Goal: Task Accomplishment & Management: Manage account settings

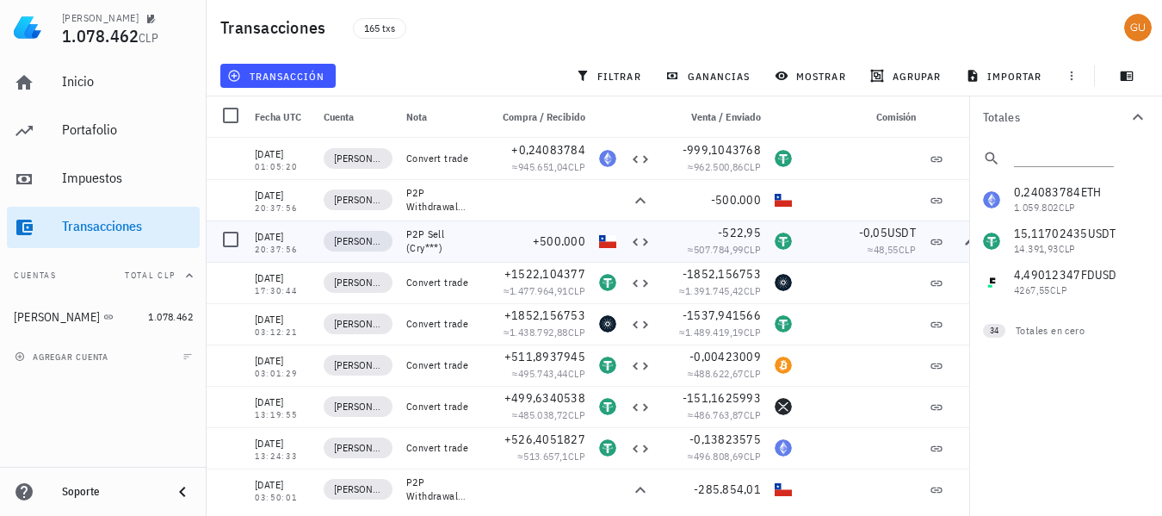
click at [811, 222] on div "-0,05 USDT ≈ 48,55 CLP" at bounding box center [861, 240] width 124 height 41
click at [621, 73] on span "filtrar" at bounding box center [611, 76] width 62 height 14
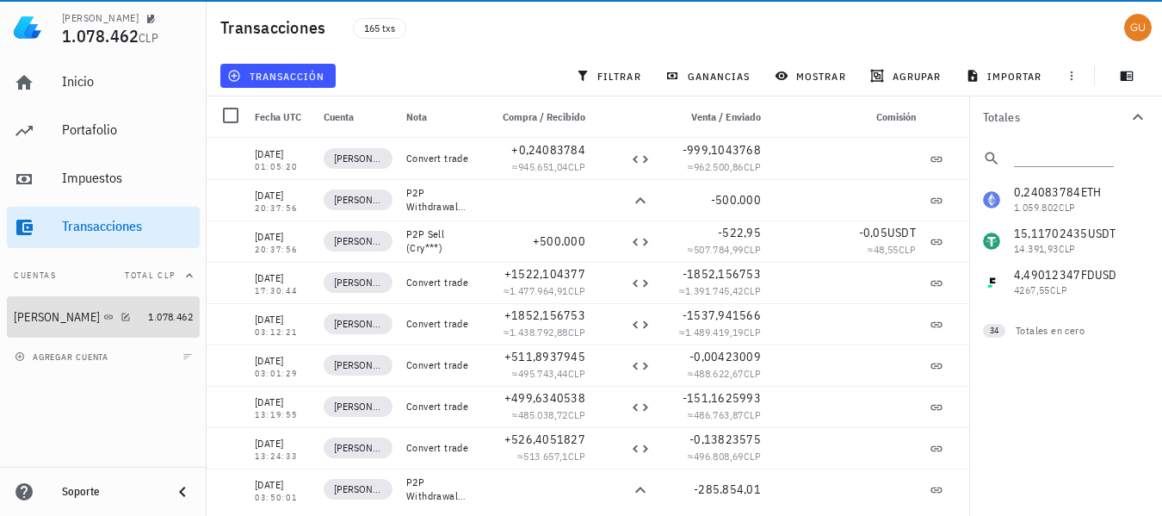
click at [104, 317] on icon at bounding box center [108, 316] width 9 height 4
click at [121, 317] on icon "button" at bounding box center [126, 317] width 10 height 10
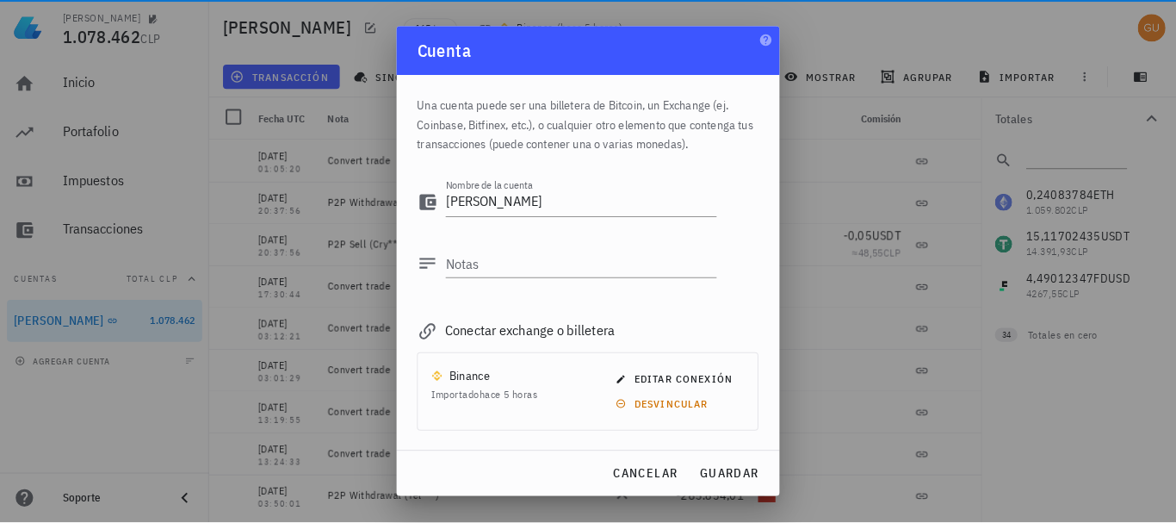
scroll to position [84, 0]
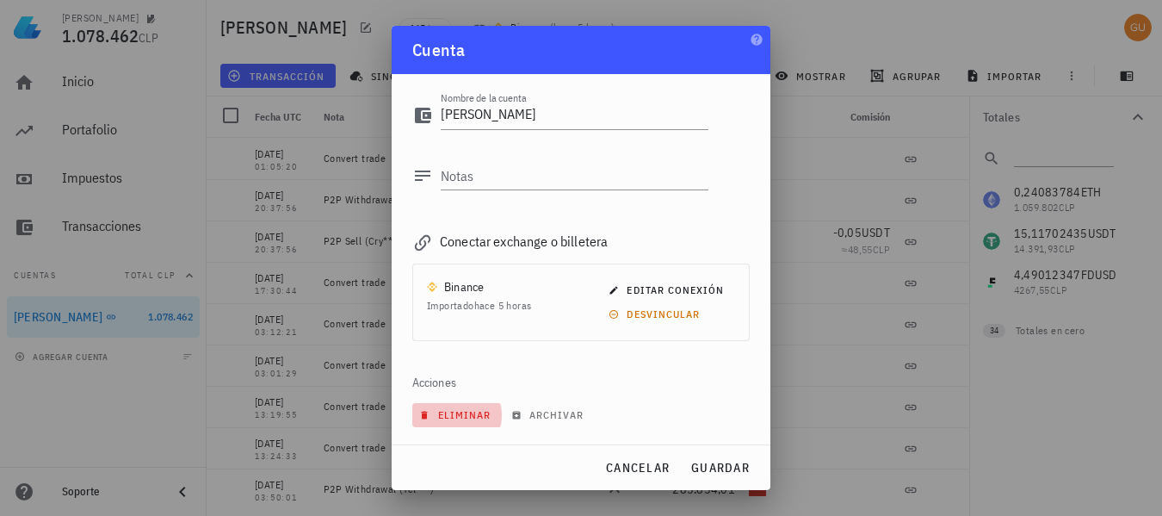
click at [453, 406] on button "eliminar" at bounding box center [457, 415] width 90 height 24
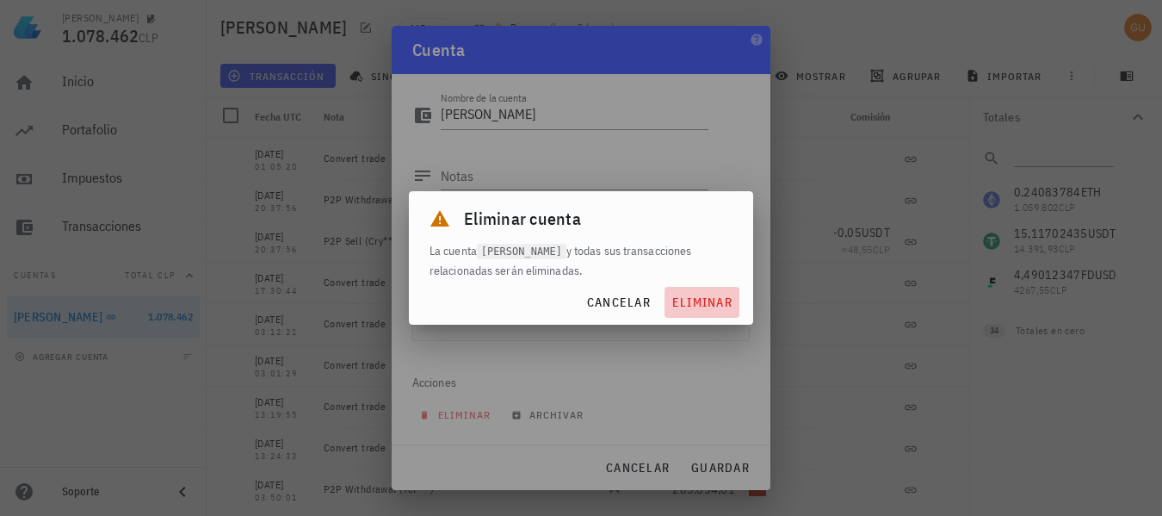
click at [711, 307] on span "eliminar" at bounding box center [702, 301] width 61 height 15
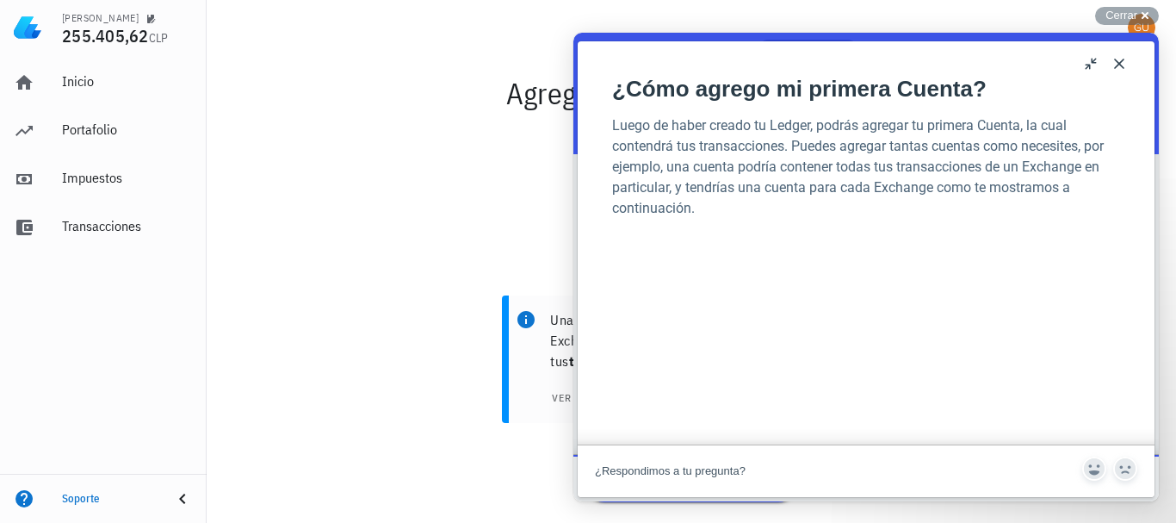
scroll to position [0, 0]
click at [1110, 15] on span "Cerrar" at bounding box center [1122, 15] width 32 height 13
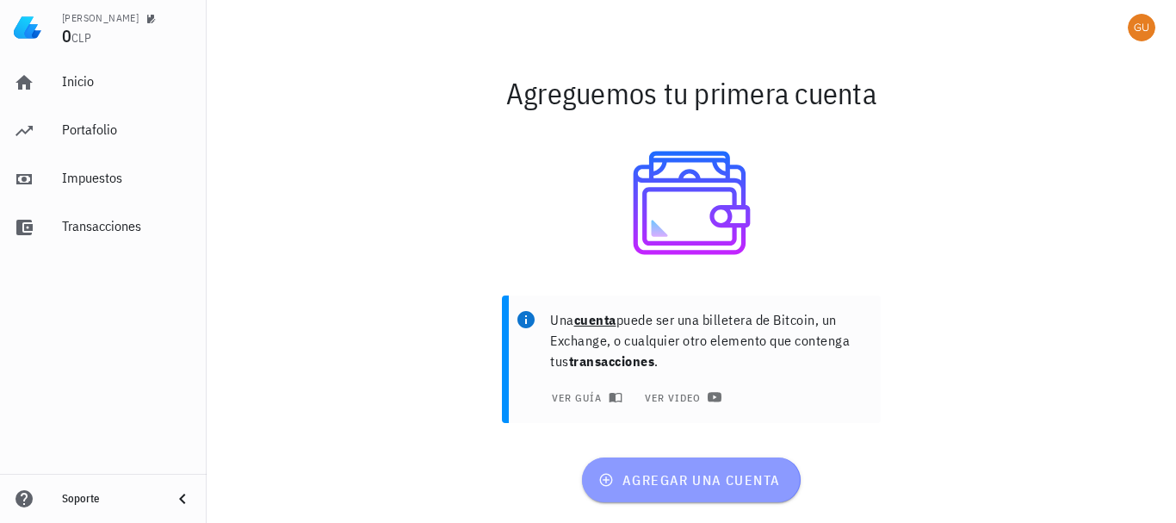
click at [729, 470] on button "agregar una cuenta" at bounding box center [691, 479] width 218 height 45
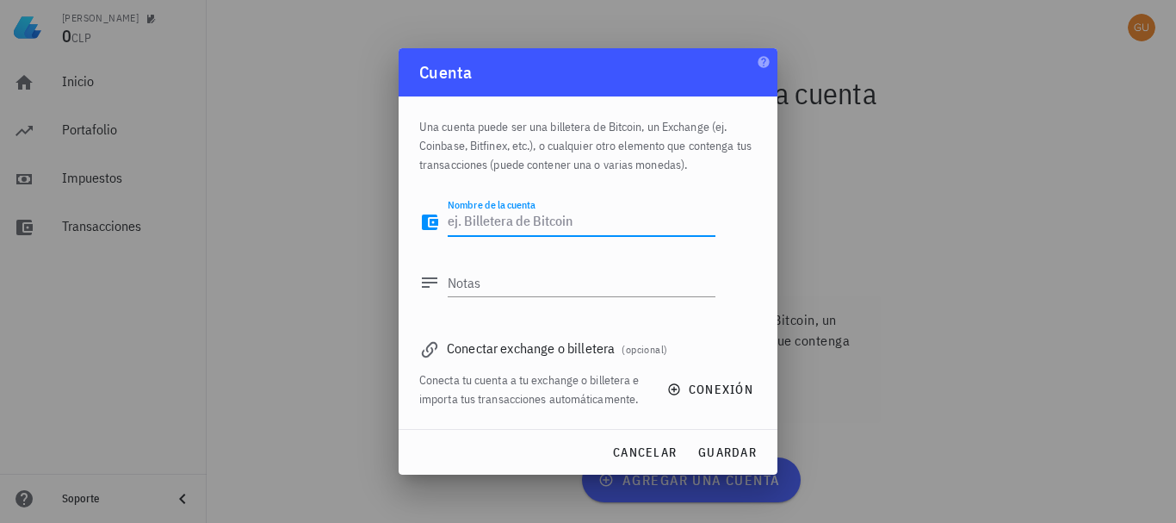
click at [567, 224] on textarea "Nombre de la cuenta" at bounding box center [582, 222] width 268 height 28
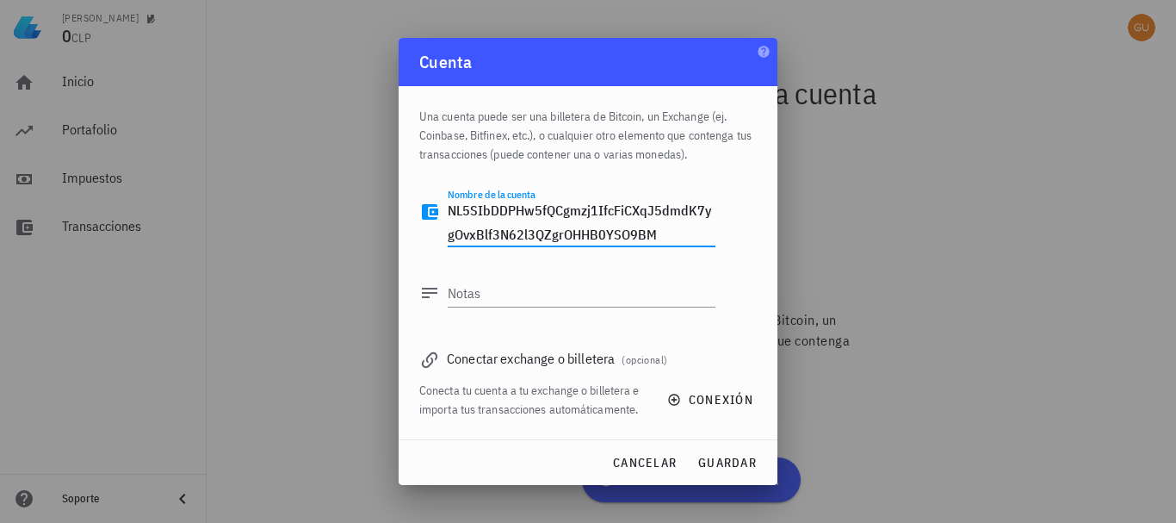
type textarea "NL5SIbDDPHw5fQCgmzj1IfcFiCXqJ5dmdK7ygOvxBlf3N62l3QZgrOHHB0YSO9BM"
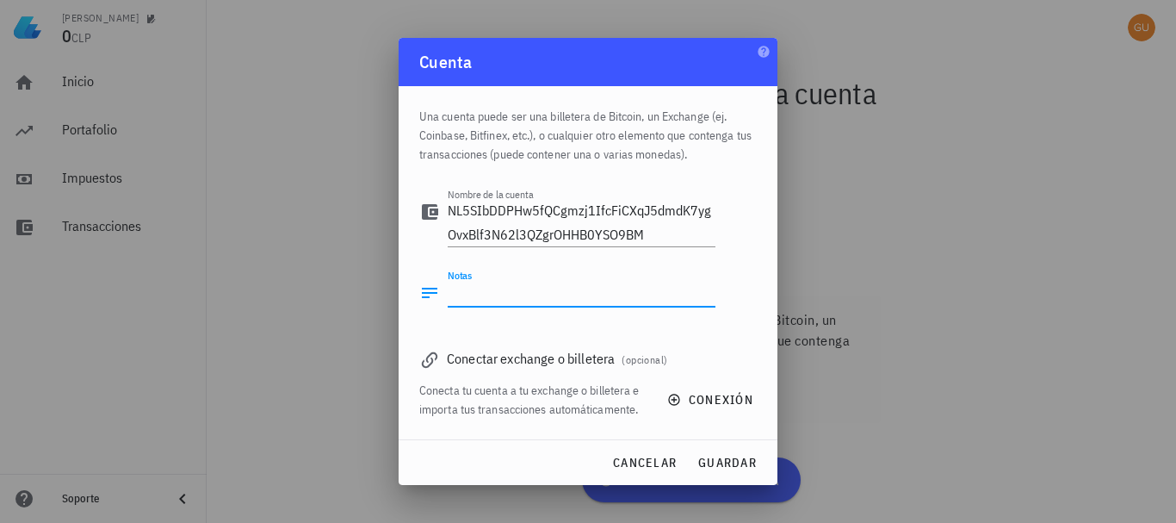
click at [595, 299] on textarea "Notas" at bounding box center [582, 293] width 268 height 28
paste textarea "wJiczMXdTgjBJXtqa2g9OerLqG1wzCuhcyo40AeZ5dhnUSVMo5vb35xb9Tqat0cF"
type textarea "wJiczMXdTgjBJXtqa2g9OerLqG1wzCuhcyo40AeZ5dhnUSVMo5vb35xb9Tqat0cF"
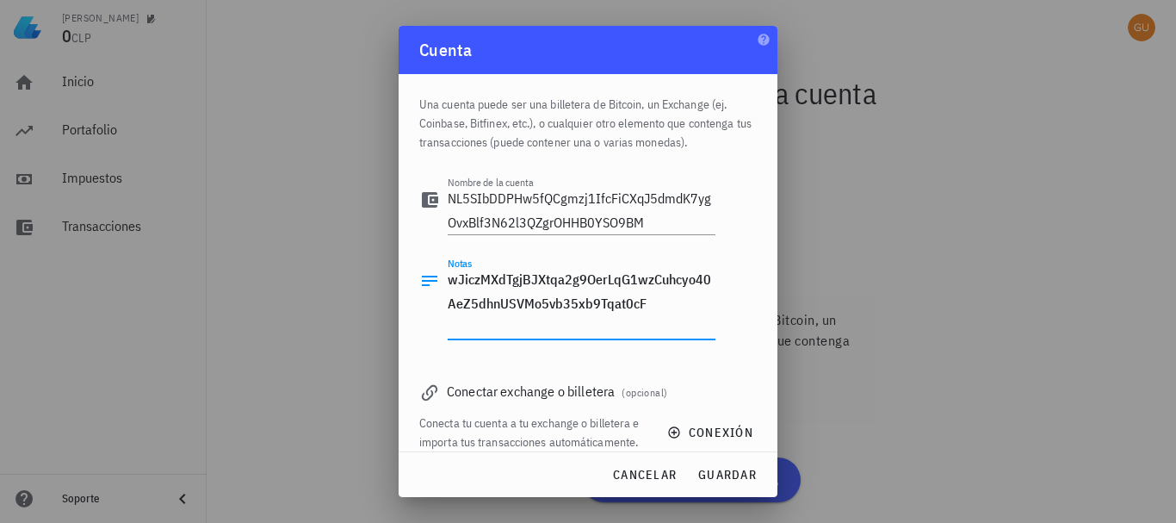
click at [658, 307] on textarea "wJiczMXdTgjBJXtqa2g9OerLqG1wzCuhcyo40AeZ5dhnUSVMo5vb35xb9Tqat0cF" at bounding box center [582, 303] width 268 height 72
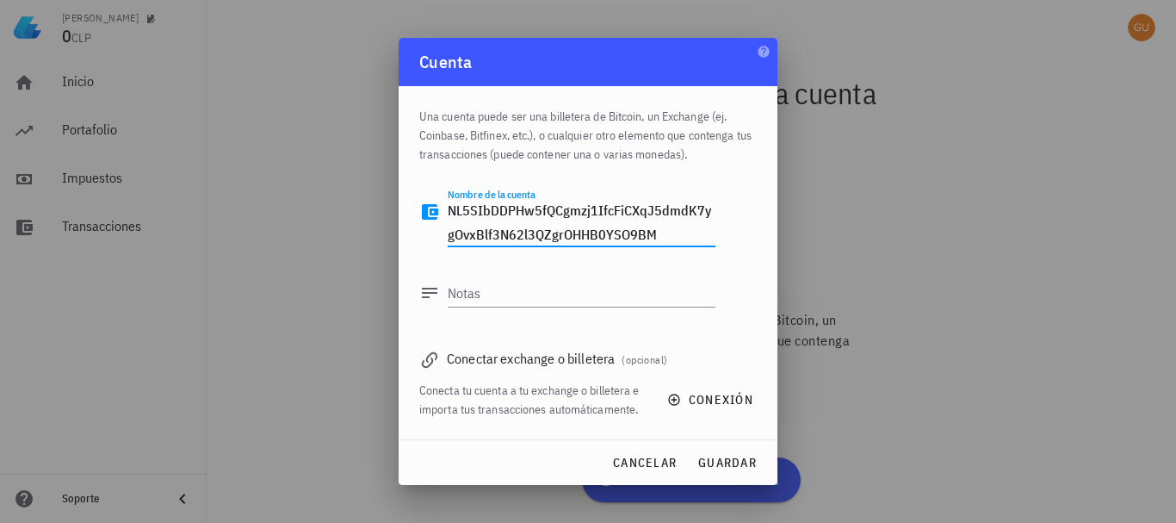
click at [655, 229] on textarea "NL5SIbDDPHw5fQCgmzj1IfcFiCXqJ5dmdK7ygOvxBlf3N62l3QZgrOHHB0YSO9BM" at bounding box center [582, 222] width 268 height 48
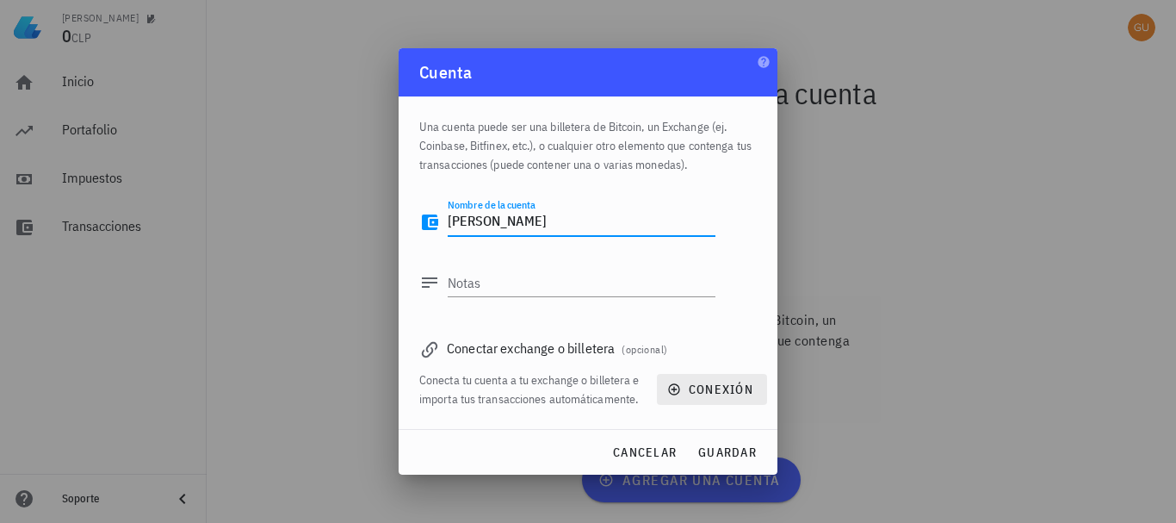
type textarea "[PERSON_NAME]"
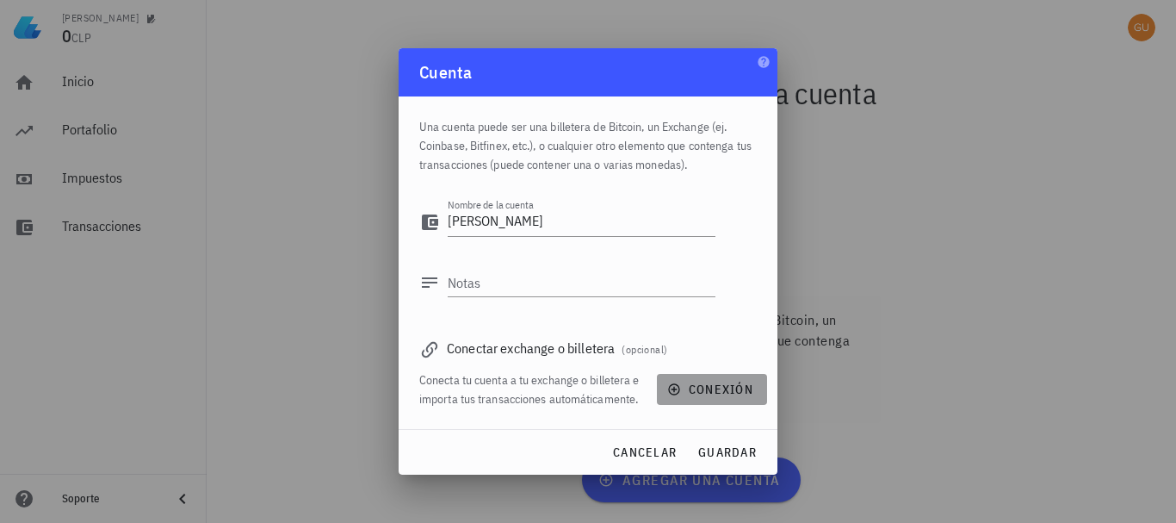
click at [710, 390] on span "conexión" at bounding box center [712, 388] width 83 height 15
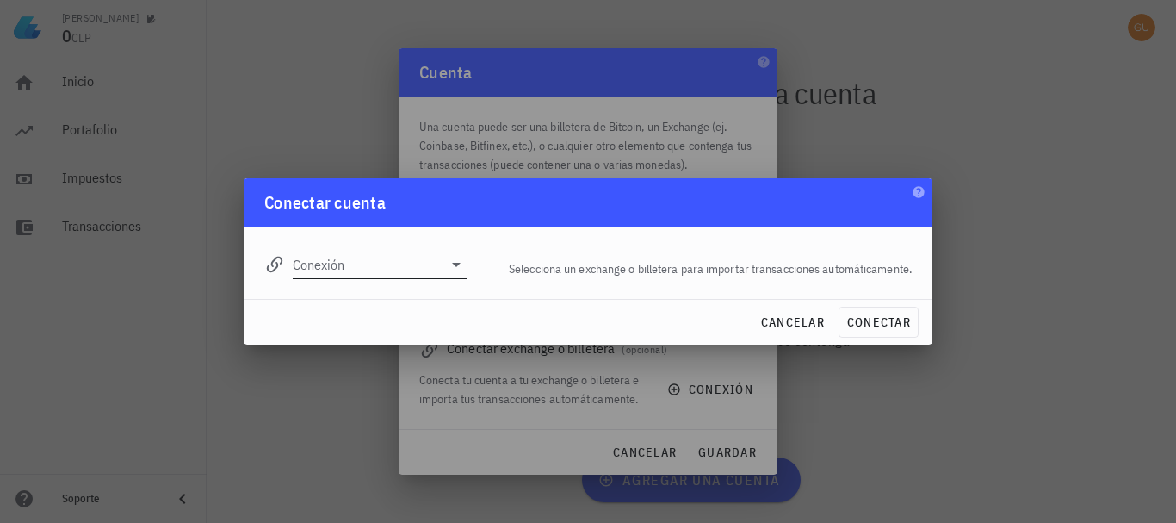
click at [436, 272] on input "Conexión" at bounding box center [368, 265] width 150 height 28
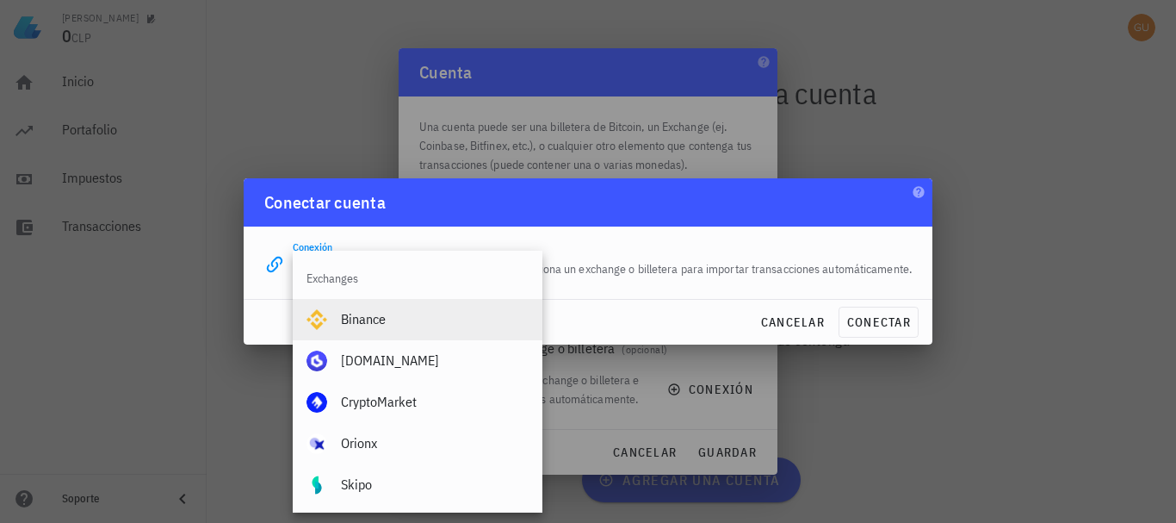
click at [388, 313] on div "Binance" at bounding box center [435, 319] width 188 height 16
type input "Binance"
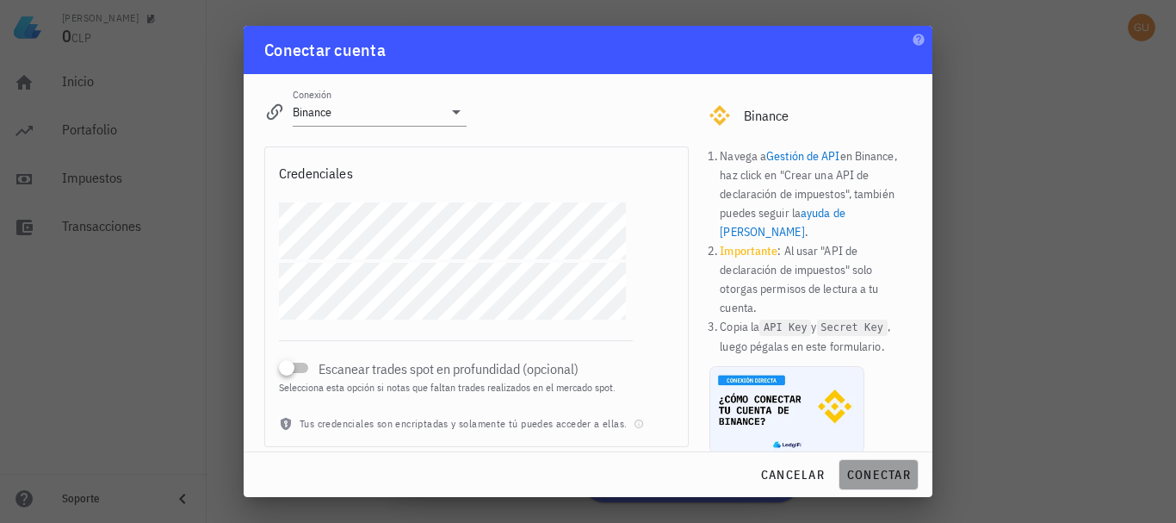
click at [859, 479] on span "conectar" at bounding box center [878, 474] width 65 height 15
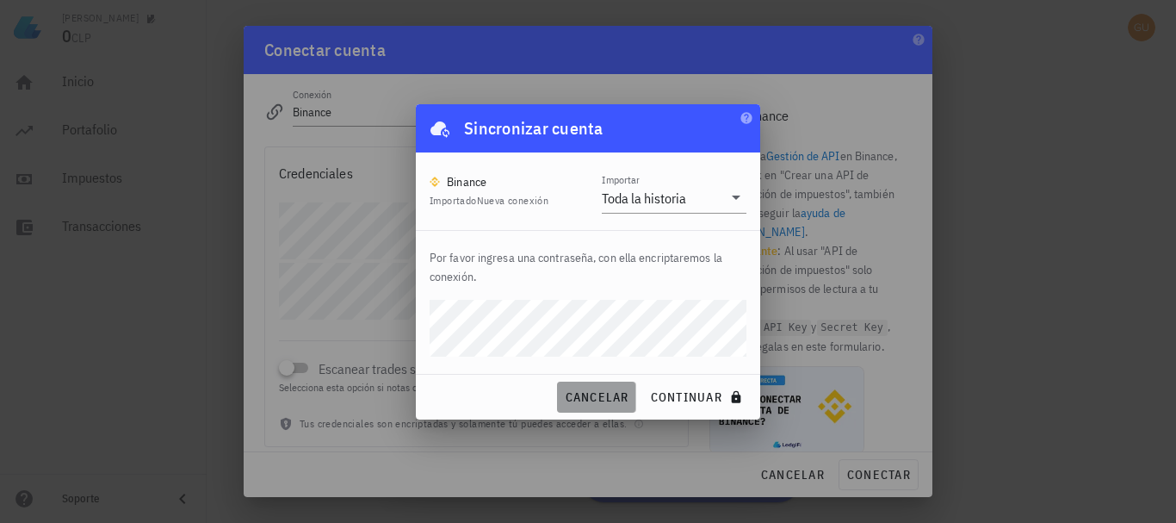
click at [576, 396] on span "cancelar" at bounding box center [596, 396] width 65 height 15
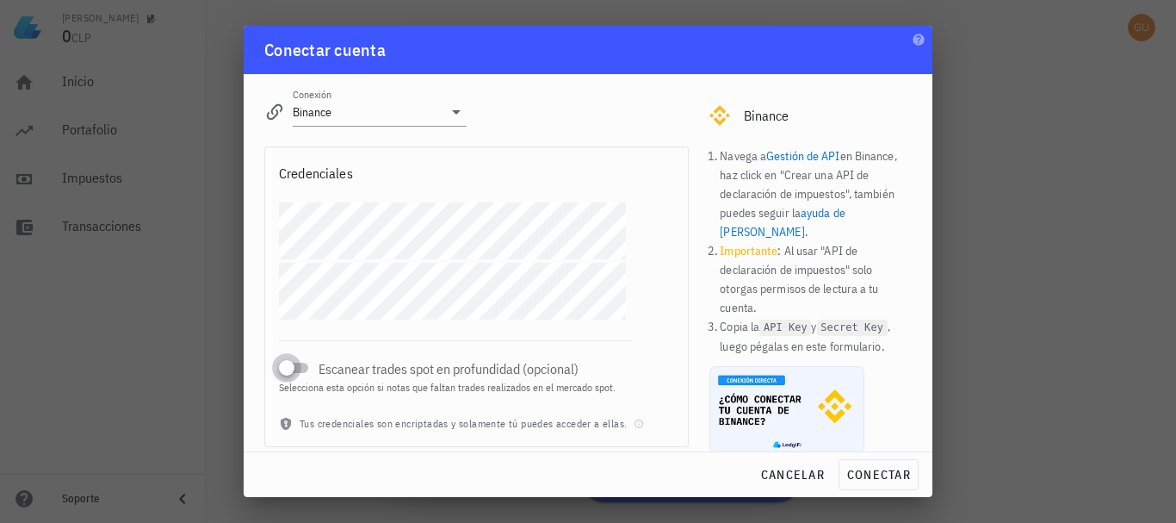
click at [296, 369] on div at bounding box center [287, 368] width 24 height 24
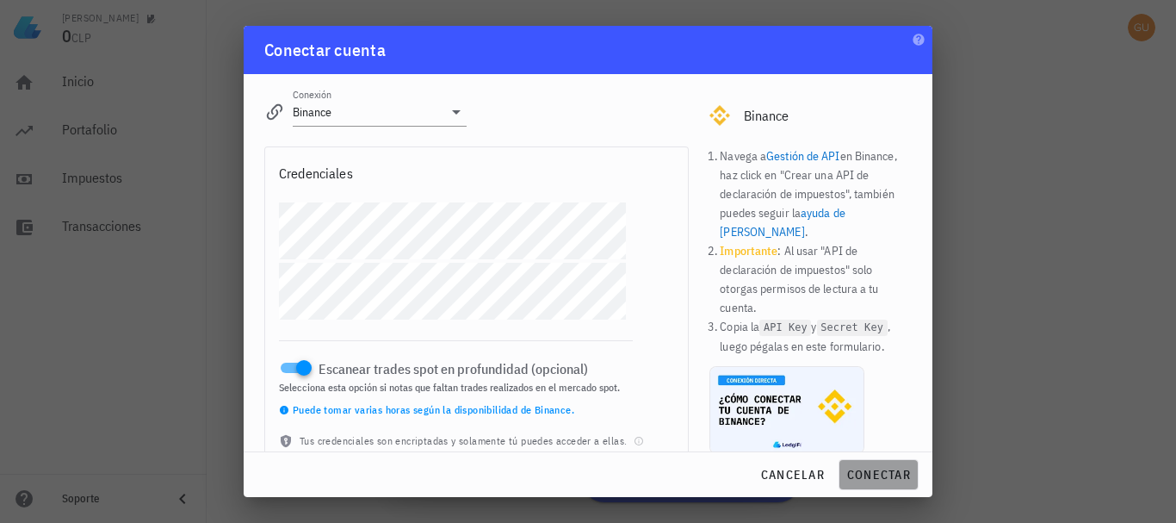
click at [889, 473] on span "conectar" at bounding box center [878, 474] width 65 height 15
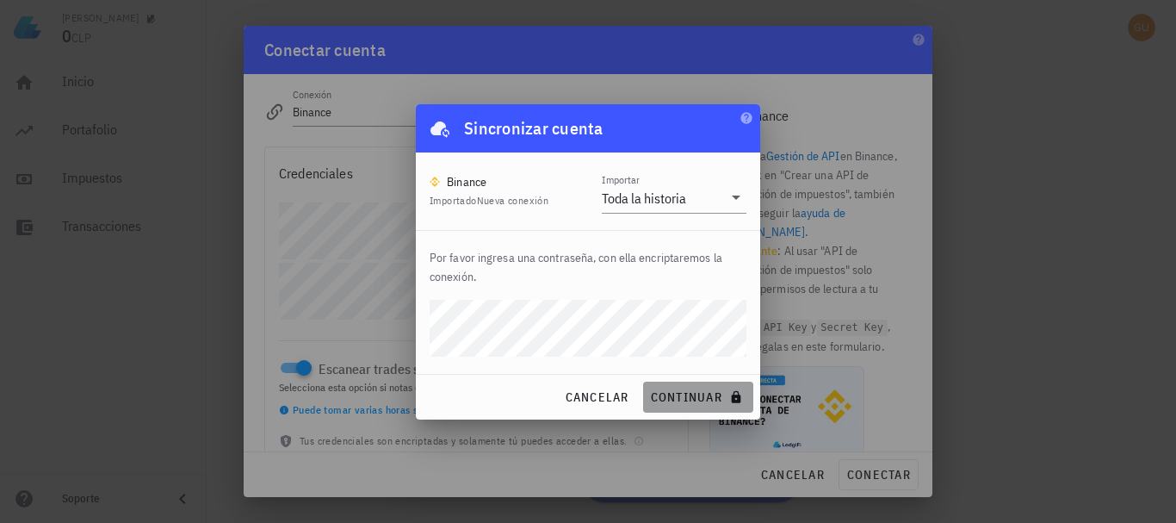
click at [688, 394] on span "continuar" at bounding box center [698, 396] width 96 height 15
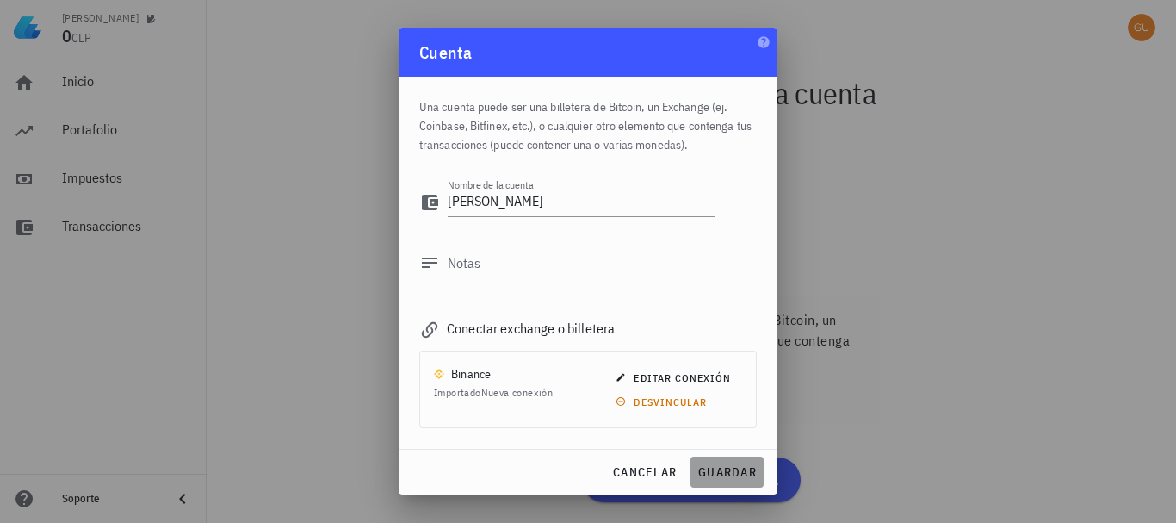
click at [735, 470] on span "guardar" at bounding box center [726, 471] width 59 height 15
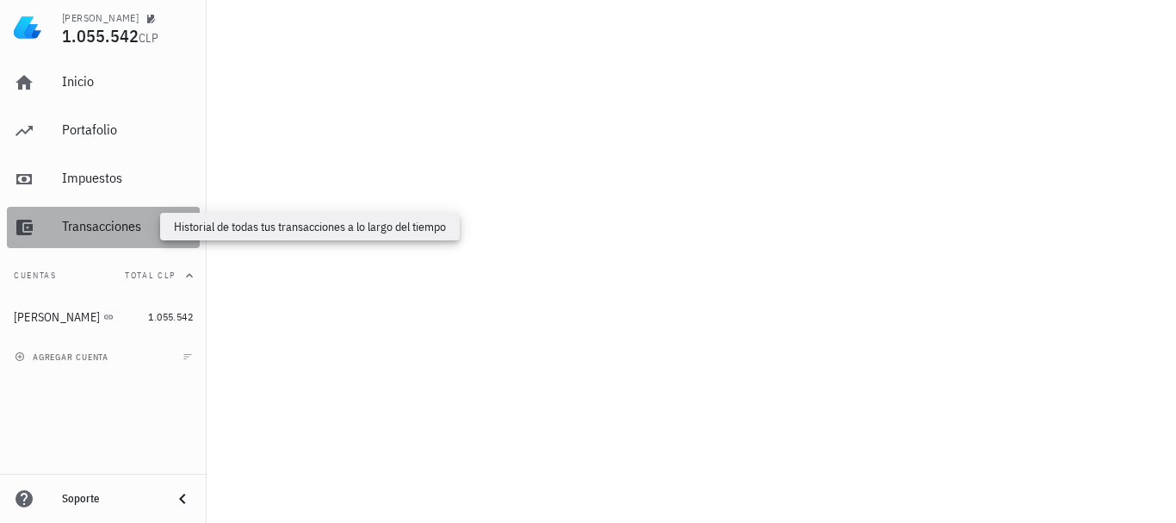
click at [95, 222] on div "Transacciones" at bounding box center [127, 226] width 131 height 16
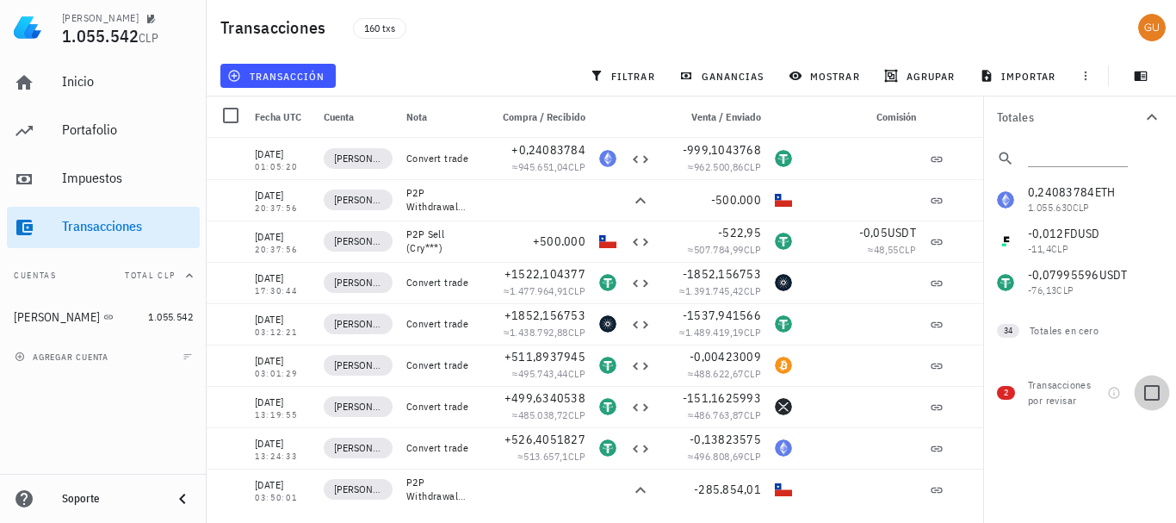
click at [1153, 392] on div at bounding box center [1151, 392] width 29 height 29
checkbox input "true"
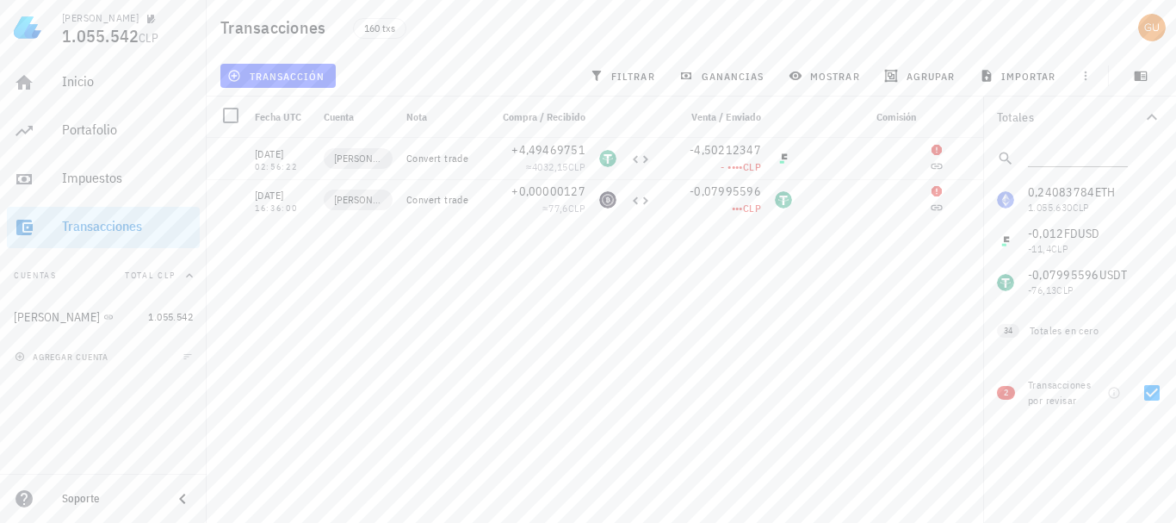
click at [630, 175] on link "Cambiar plan" at bounding box center [616, 179] width 61 height 13
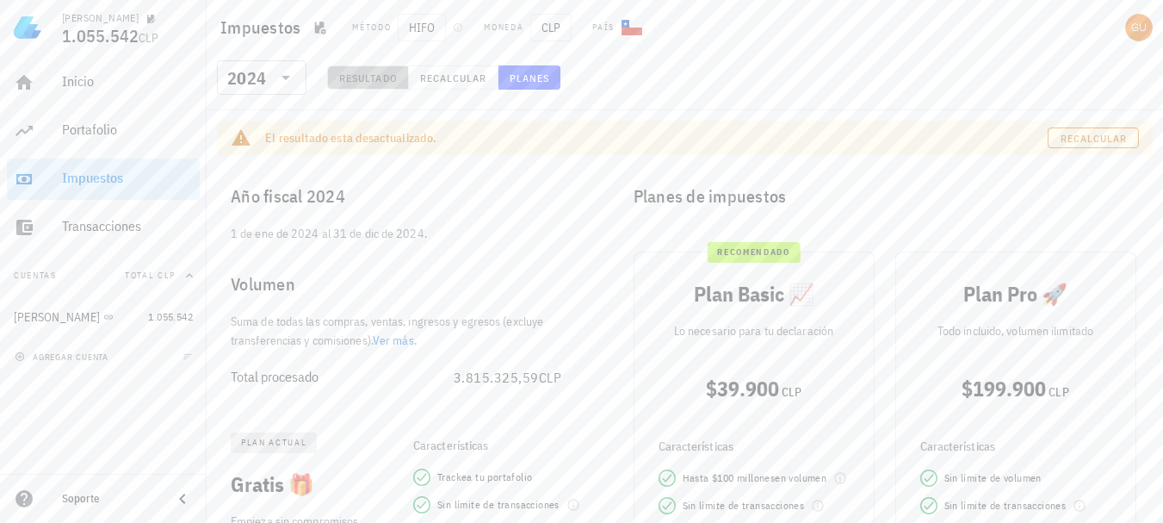
click at [372, 80] on span "Resultado" at bounding box center [367, 77] width 59 height 13
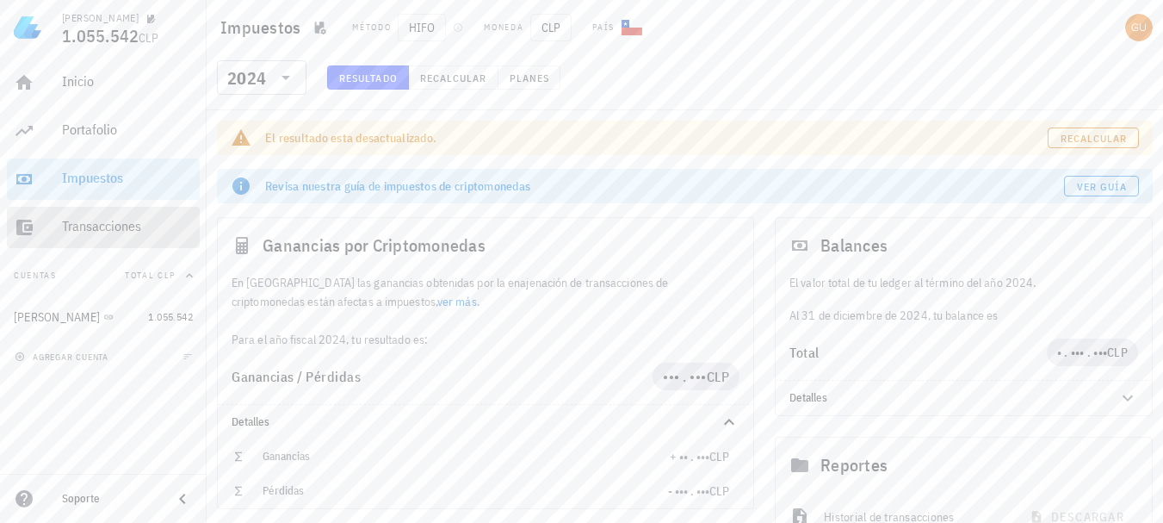
click at [116, 222] on div "Transacciones" at bounding box center [127, 226] width 131 height 16
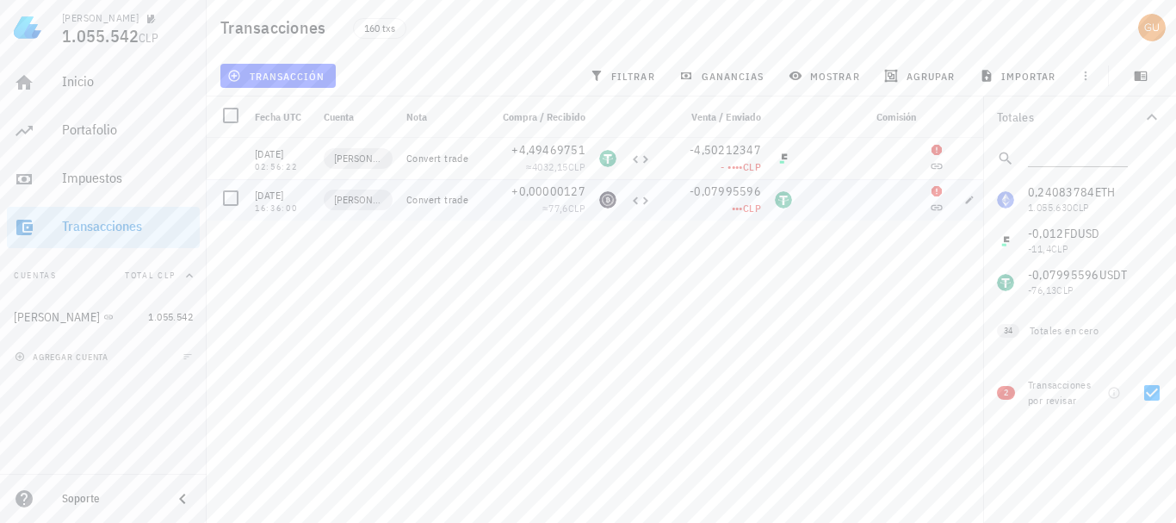
drag, startPoint x: 255, startPoint y: 194, endPoint x: 299, endPoint y: 208, distance: 46.0
click at [299, 208] on div "29/02/2024 16:36:00" at bounding box center [282, 200] width 55 height 26
copy div "29/02/2024 16:36:00"
click at [418, 232] on div "20/08/2025 01:05:20 gus Convert trade +0,24083784 ≈ 945.651,04 CLP -999,1043768…" at bounding box center [601, 323] width 789 height 371
click at [970, 199] on icon "button" at bounding box center [970, 199] width 8 height 8
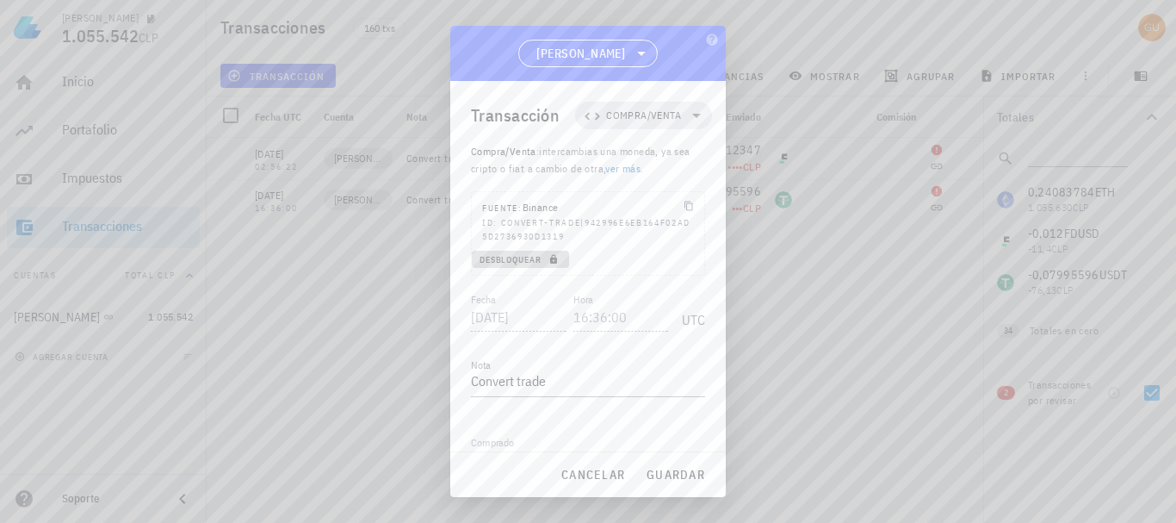
click at [515, 257] on span "Desbloquear" at bounding box center [521, 259] width 84 height 11
click at [691, 116] on icon at bounding box center [696, 115] width 21 height 21
click at [658, 158] on div "Compra/Venta" at bounding box center [644, 157] width 67 height 14
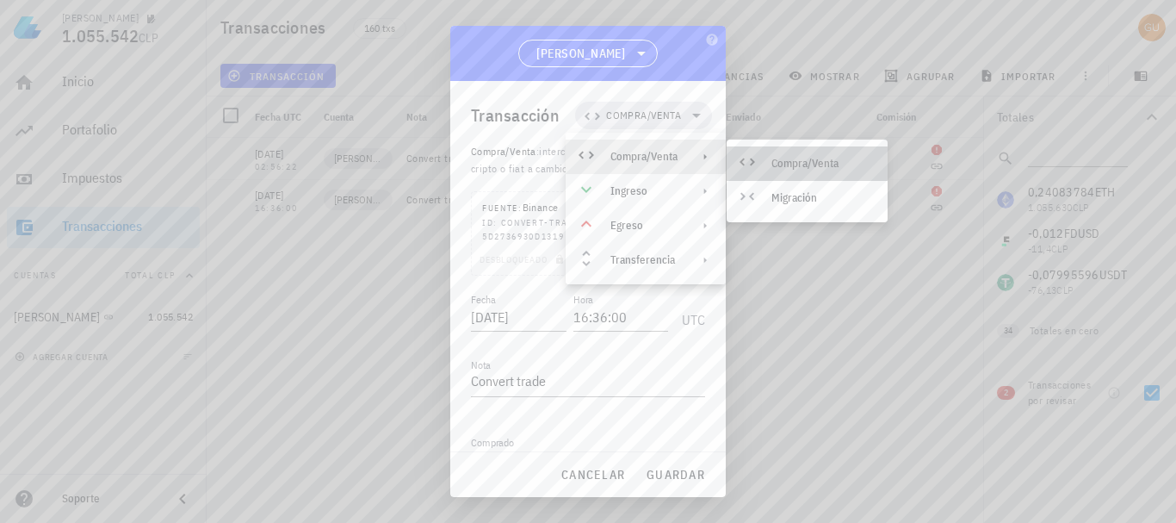
click at [773, 164] on div "Compra/Venta" at bounding box center [823, 164] width 102 height 14
click at [772, 168] on div "Compra/Venta" at bounding box center [823, 164] width 102 height 14
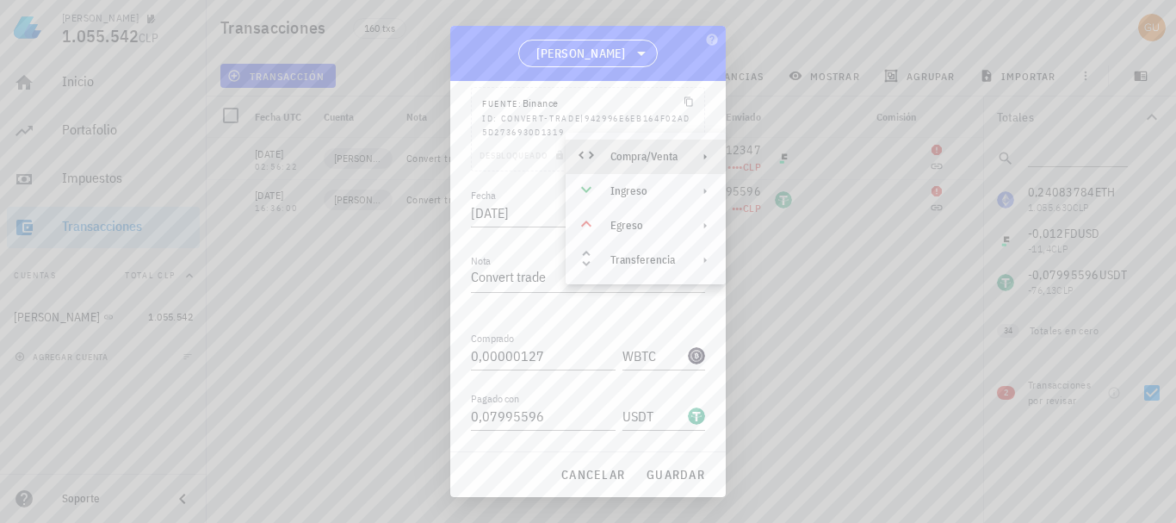
scroll to position [106, 0]
click at [555, 349] on input "0,00000127" at bounding box center [543, 354] width 145 height 28
click at [649, 356] on input "WBTC" at bounding box center [654, 354] width 62 height 28
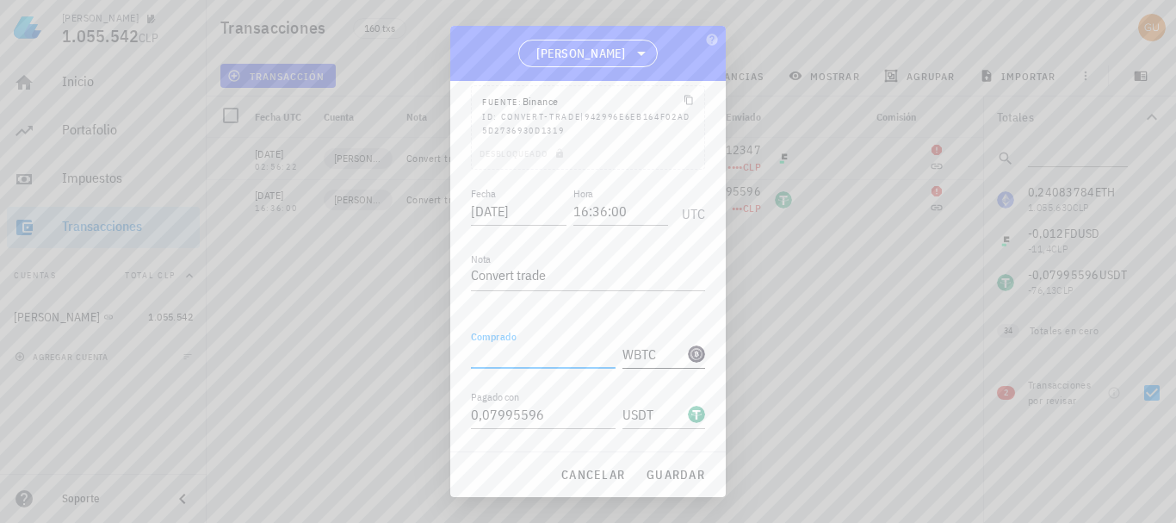
click at [649, 356] on input "WBTC" at bounding box center [654, 354] width 62 height 28
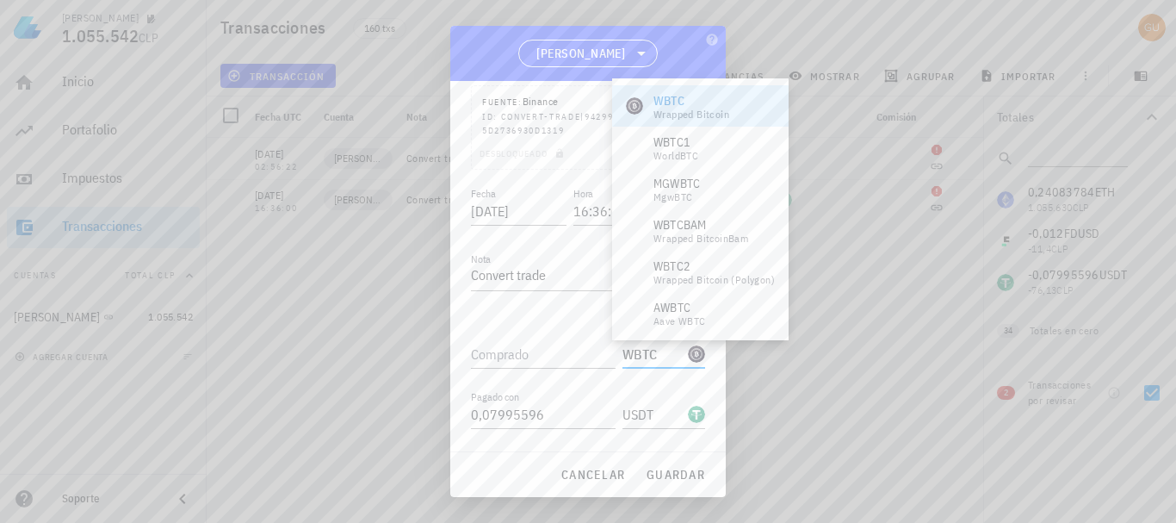
click at [649, 356] on input "WBTC" at bounding box center [654, 354] width 62 height 28
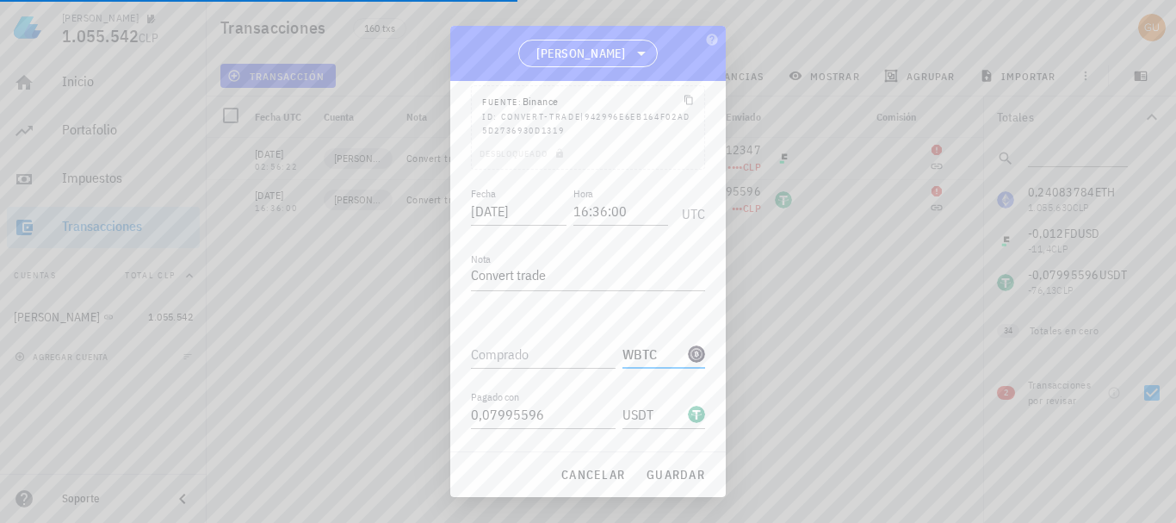
click at [649, 356] on input "WBTC" at bounding box center [654, 354] width 62 height 28
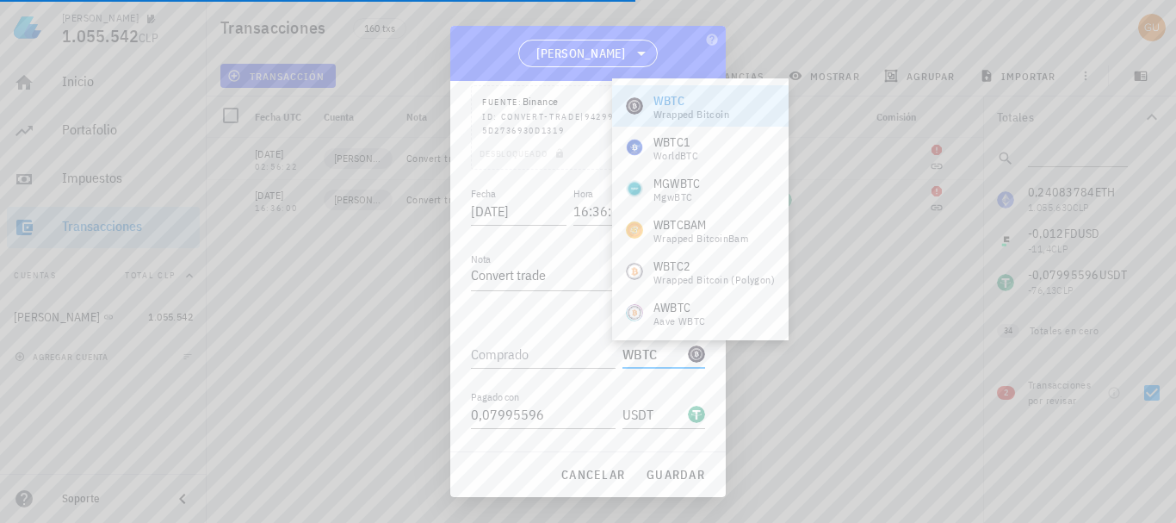
click at [649, 356] on input "WBTC" at bounding box center [654, 354] width 62 height 28
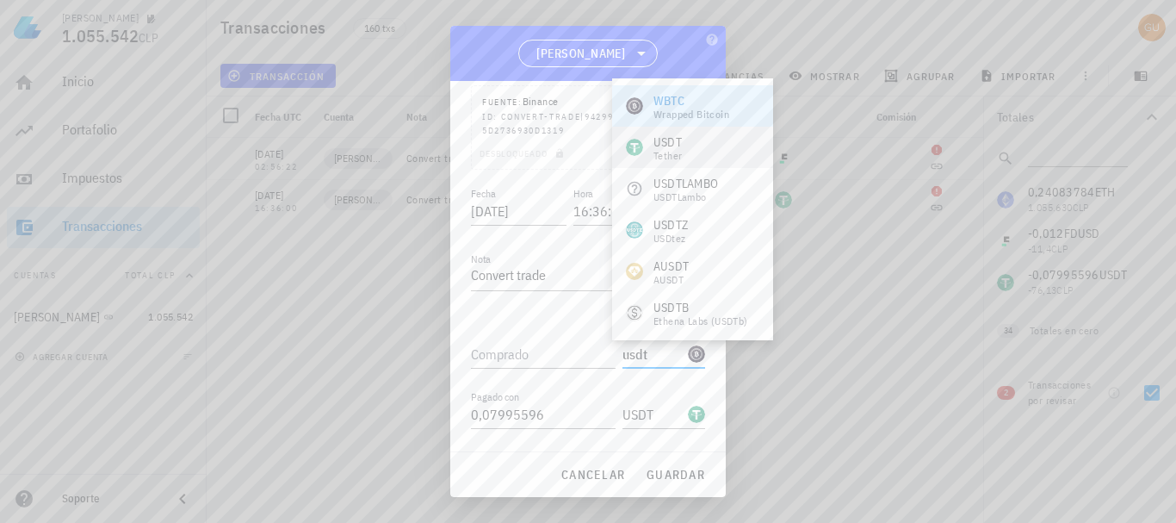
click at [685, 146] on div "USDT Tether" at bounding box center [692, 147] width 161 height 41
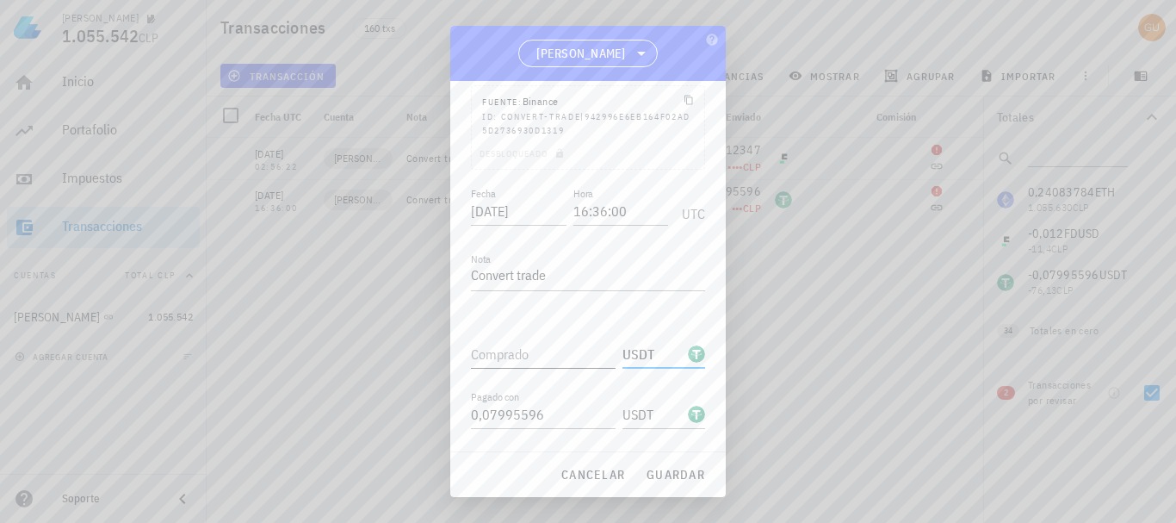
type input "USDT"
click at [542, 353] on input "Comprado" at bounding box center [543, 354] width 145 height 28
paste input "0,07995596"
type input "0,07995596"
click at [557, 414] on input "0,07995596" at bounding box center [543, 414] width 145 height 28
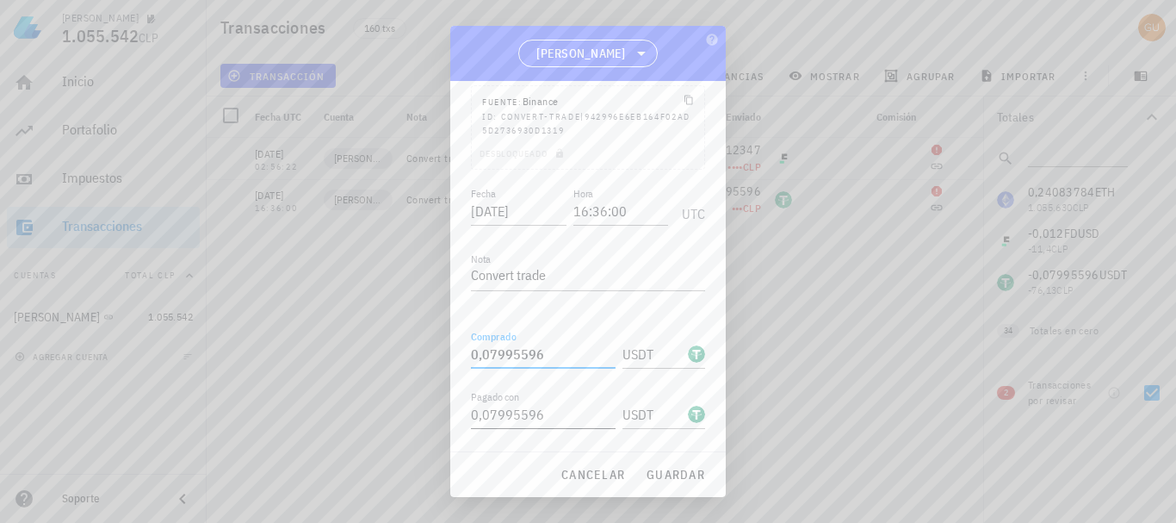
click at [557, 414] on input "0,07995596" at bounding box center [543, 414] width 145 height 28
type input "77"
click at [664, 413] on input "USDT" at bounding box center [654, 414] width 62 height 28
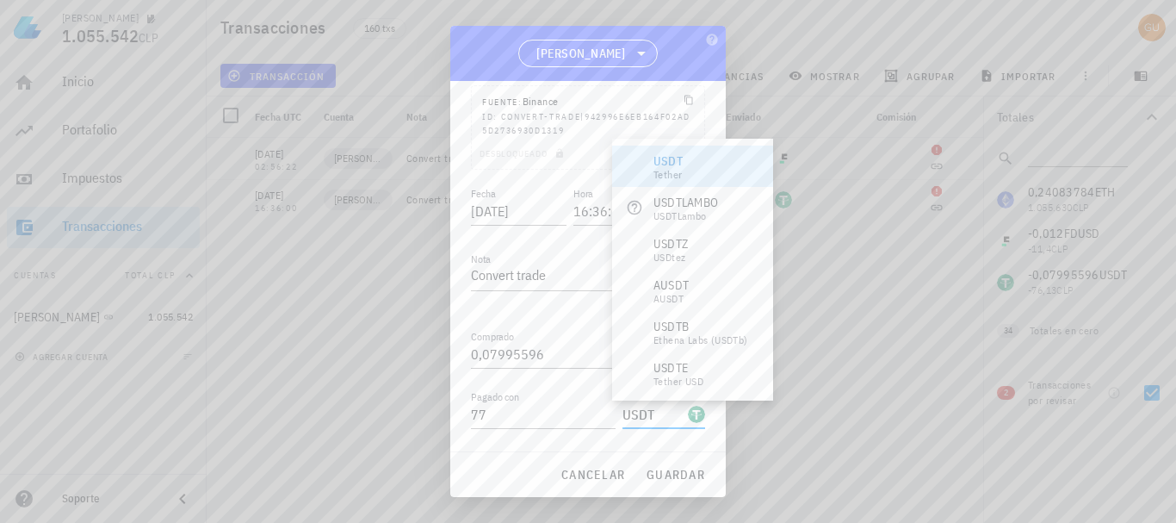
click at [664, 413] on input "USDT" at bounding box center [654, 414] width 62 height 28
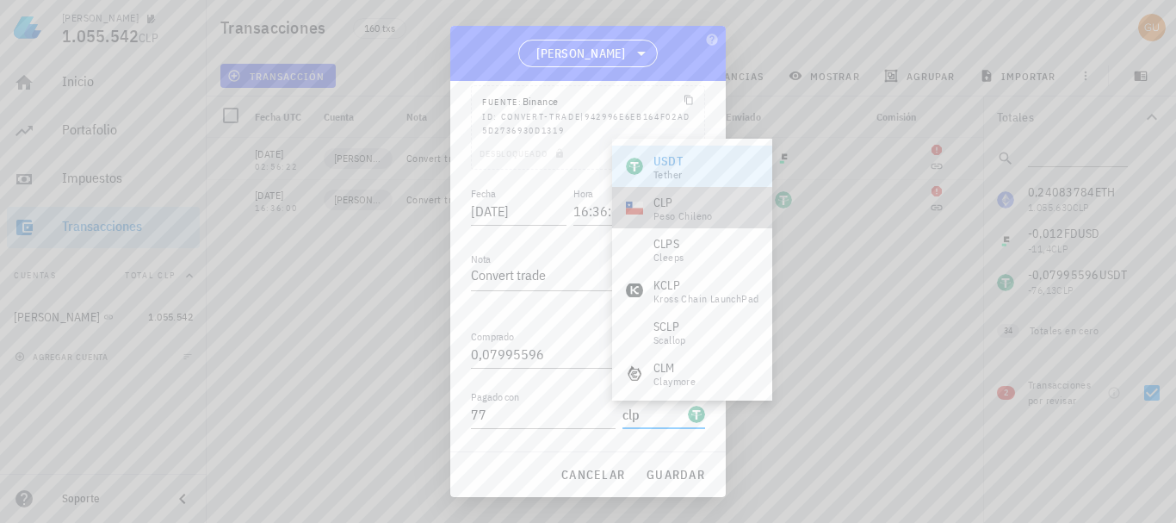
click at [685, 207] on div "CLP" at bounding box center [683, 202] width 59 height 17
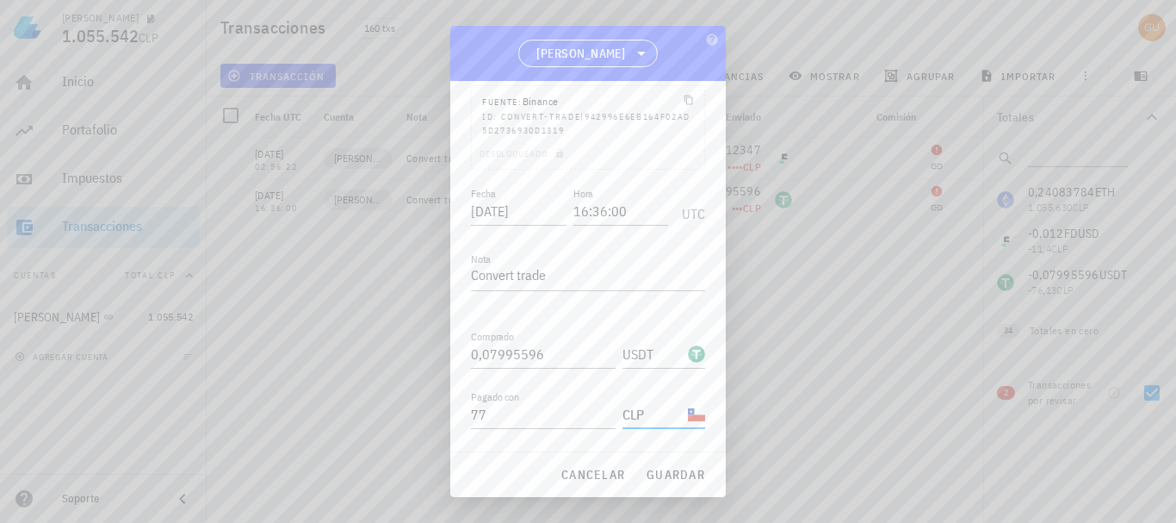
type input "CLP"
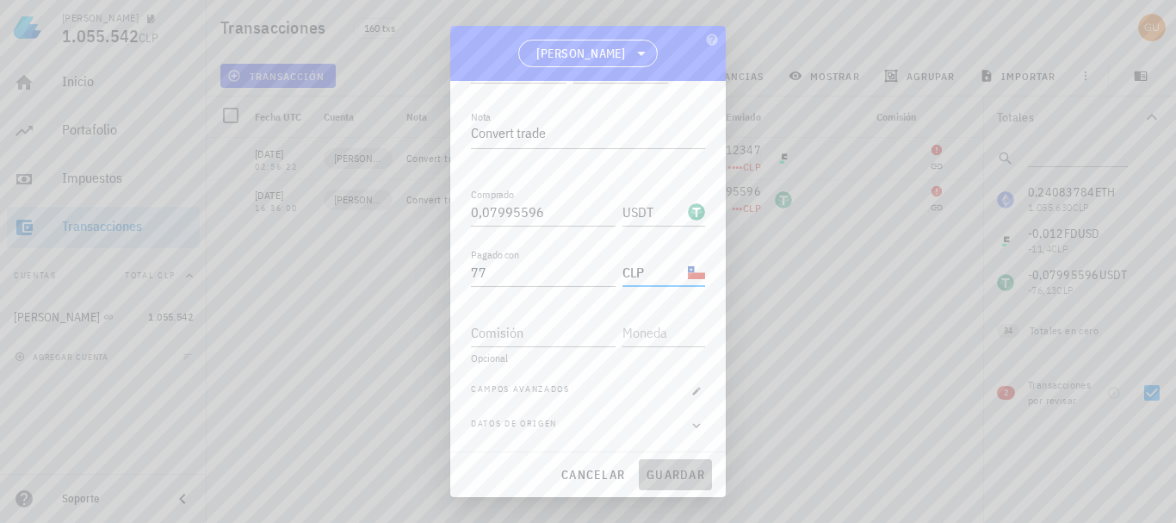
click at [675, 476] on span "guardar" at bounding box center [675, 474] width 59 height 15
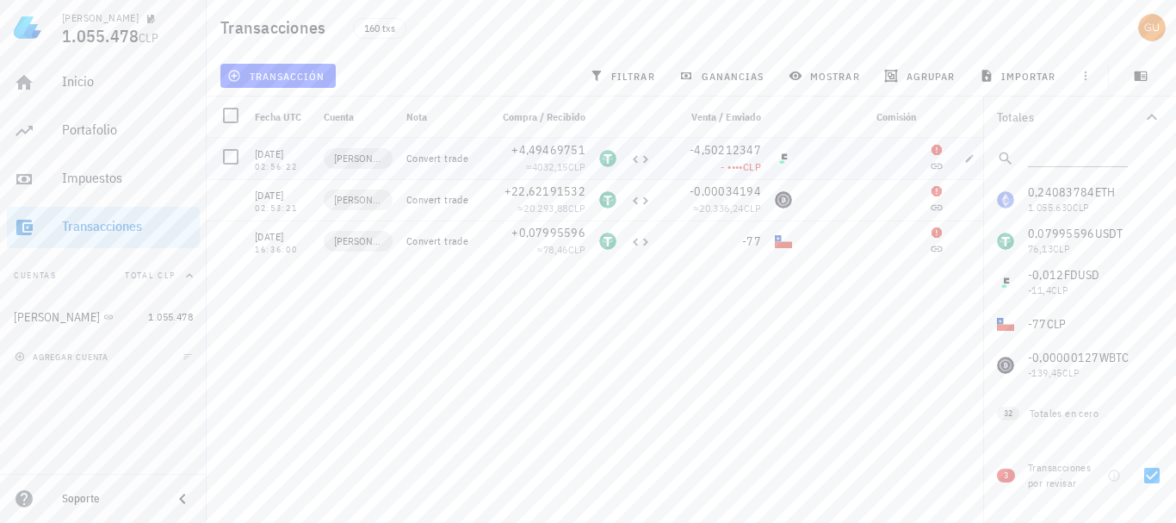
drag, startPoint x: 257, startPoint y: 153, endPoint x: 301, endPoint y: 168, distance: 46.3
click at [301, 168] on div "20/05/2024 02:56:22" at bounding box center [282, 159] width 55 height 26
copy div "20/05/2024 02:56:22"
click at [966, 157] on icon "button" at bounding box center [969, 158] width 10 height 10
type input "2024-05-20"
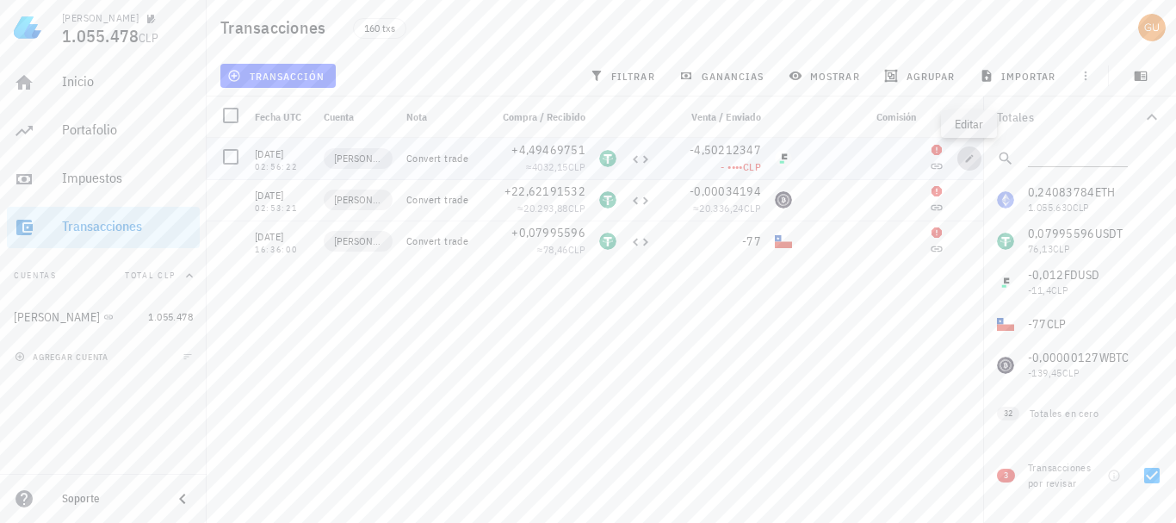
type input "02:56:22"
type input "4,49469751"
type input "USDT"
type input "4,50212347"
type input "FDUSD"
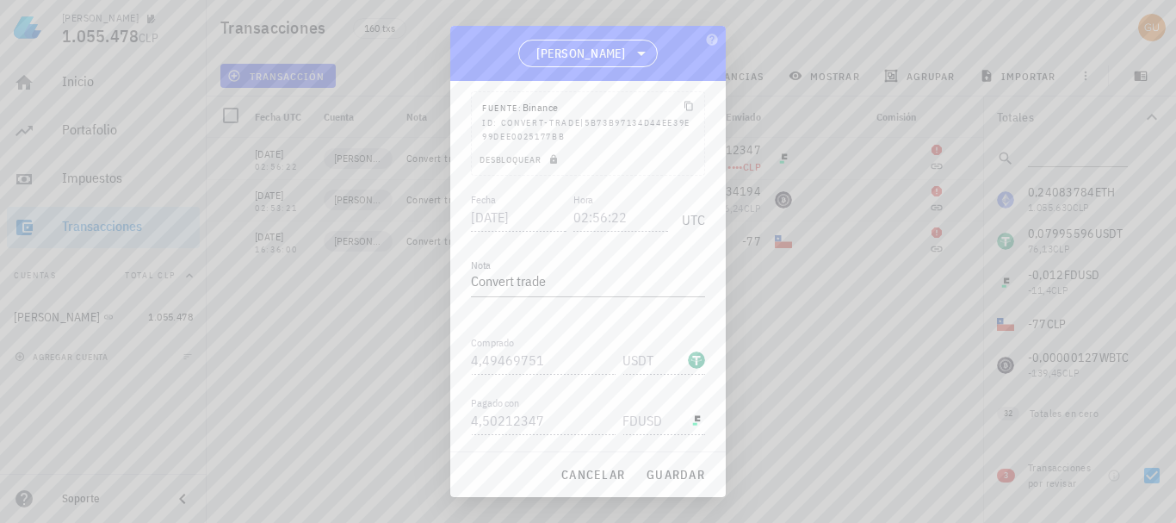
scroll to position [95, 0]
click at [509, 162] on span "Desbloquear" at bounding box center [521, 164] width 84 height 11
click at [546, 232] on input "4,49469751" at bounding box center [543, 230] width 145 height 28
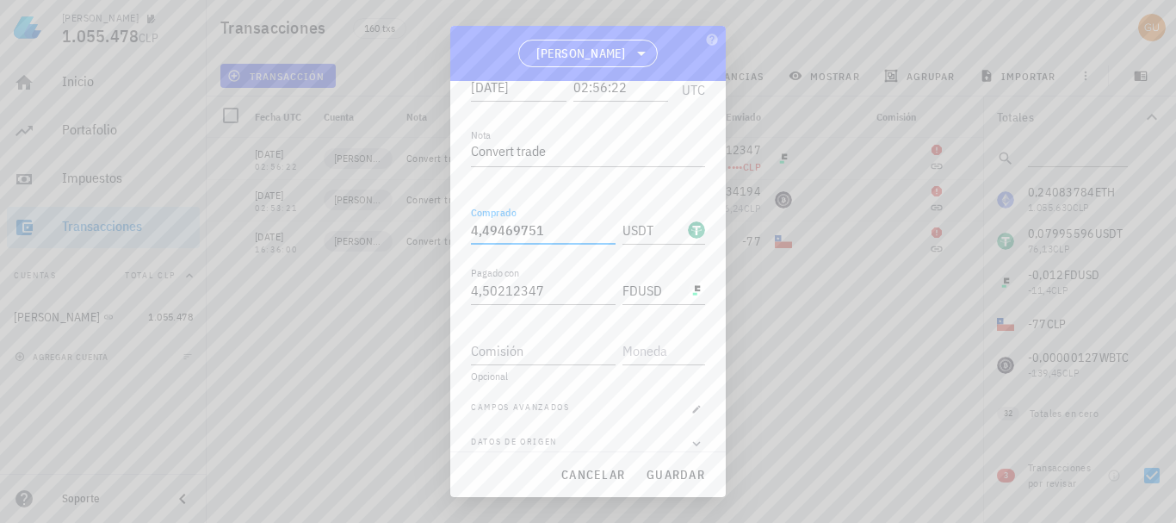
click at [546, 232] on input "4,49469751" at bounding box center [543, 230] width 145 height 28
type input "0,01"
click at [658, 226] on input "USDT" at bounding box center [654, 230] width 62 height 28
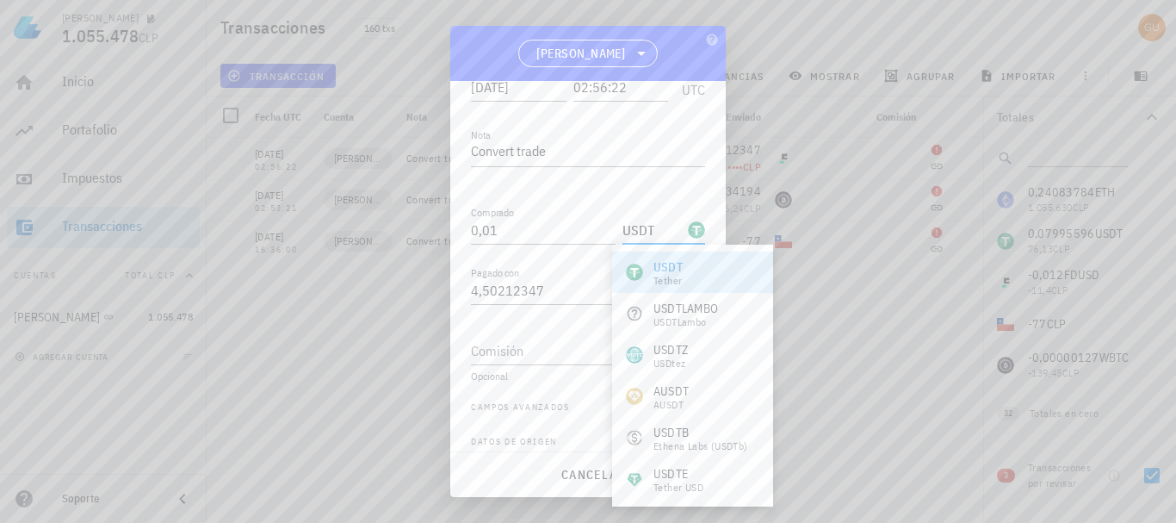
click at [658, 226] on input "USDT" at bounding box center [654, 230] width 62 height 28
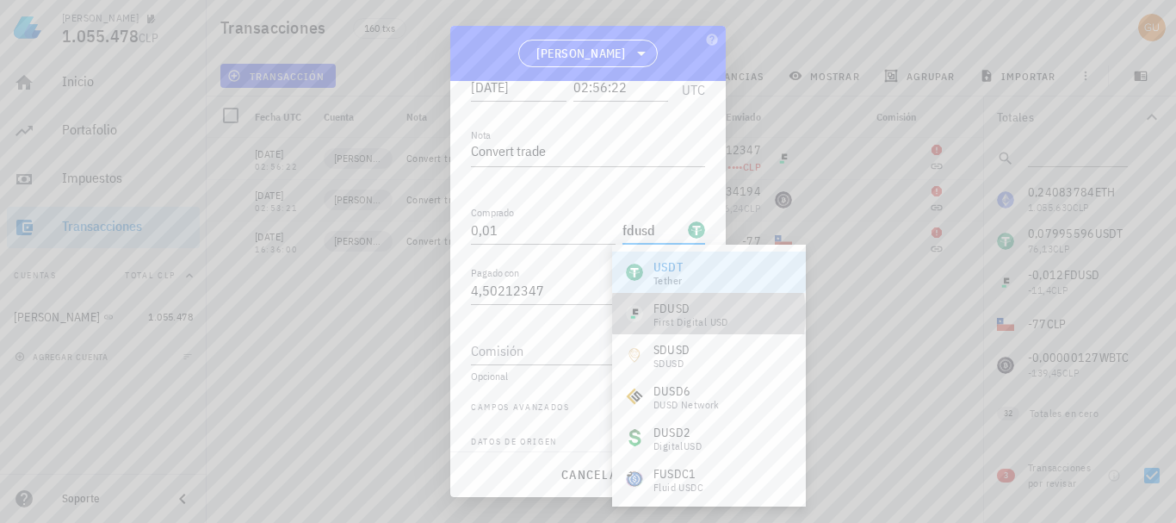
click at [669, 311] on div "FDUSD" at bounding box center [691, 308] width 75 height 17
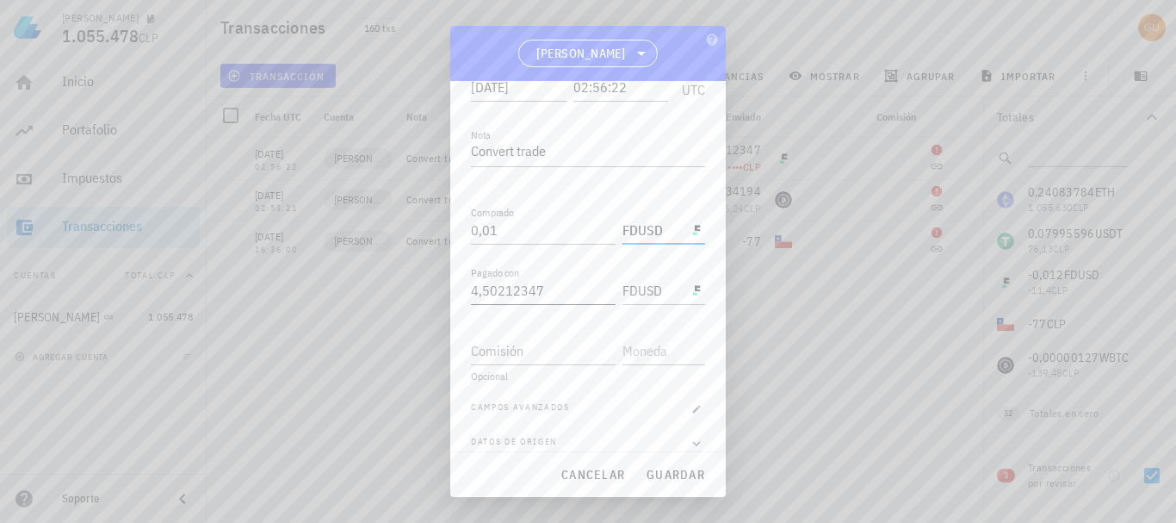
type input "FDUSD"
click at [555, 292] on input "4,50212347" at bounding box center [543, 290] width 145 height 28
type input "9"
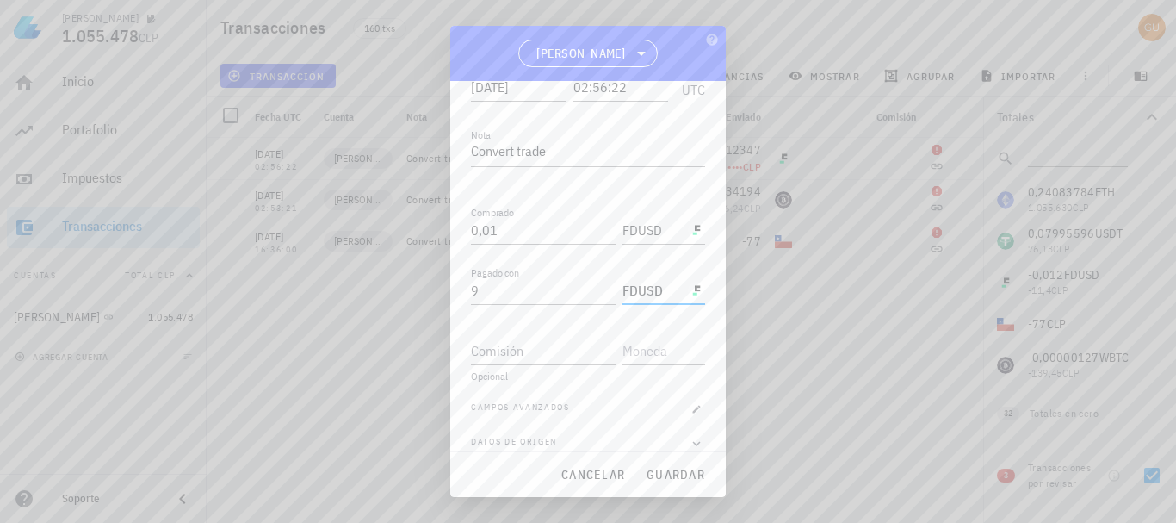
click at [648, 292] on input "FDUSD" at bounding box center [654, 290] width 62 height 28
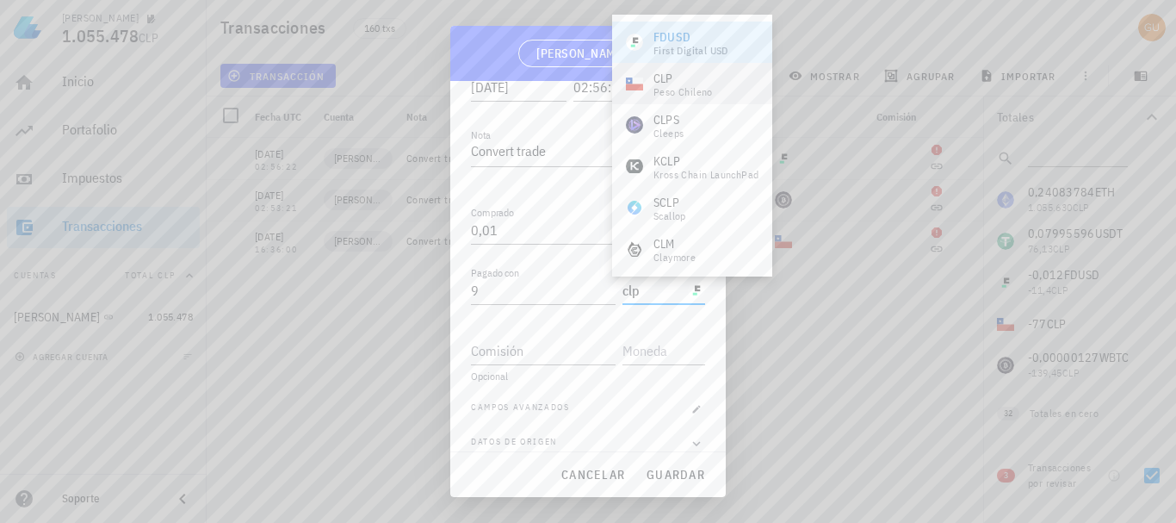
click at [679, 84] on div "CLP" at bounding box center [683, 78] width 59 height 17
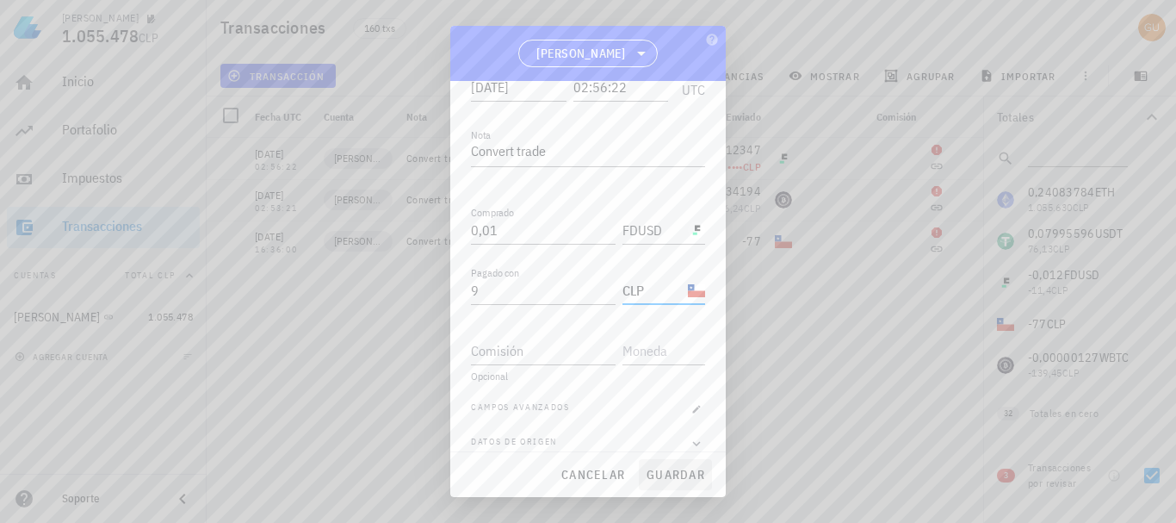
type input "CLP"
click at [684, 482] on button "guardar" at bounding box center [675, 474] width 73 height 31
type input "4,49469751"
type input "USDT"
type input "4,50212347"
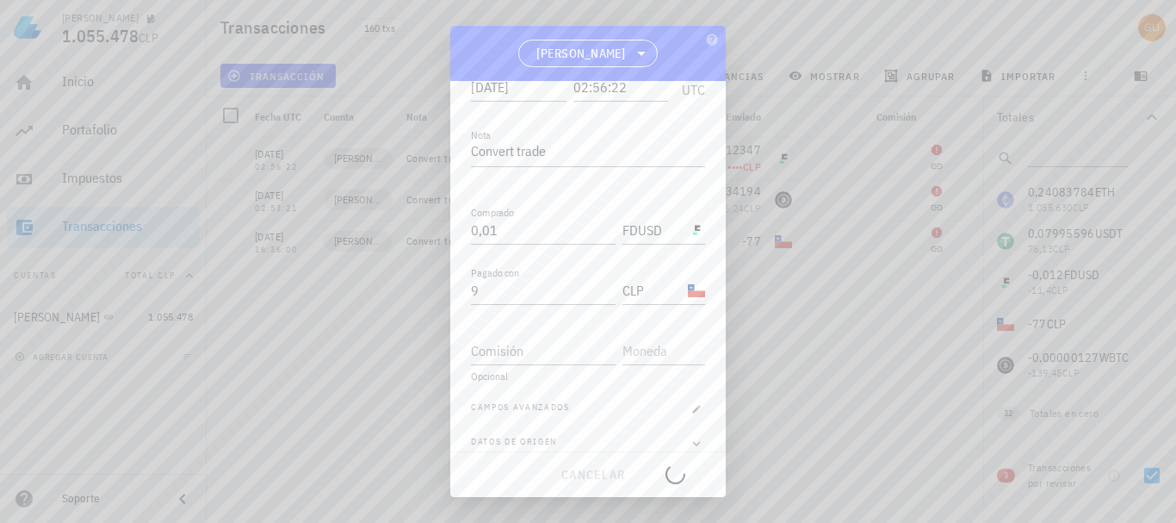
type input "FDUSD"
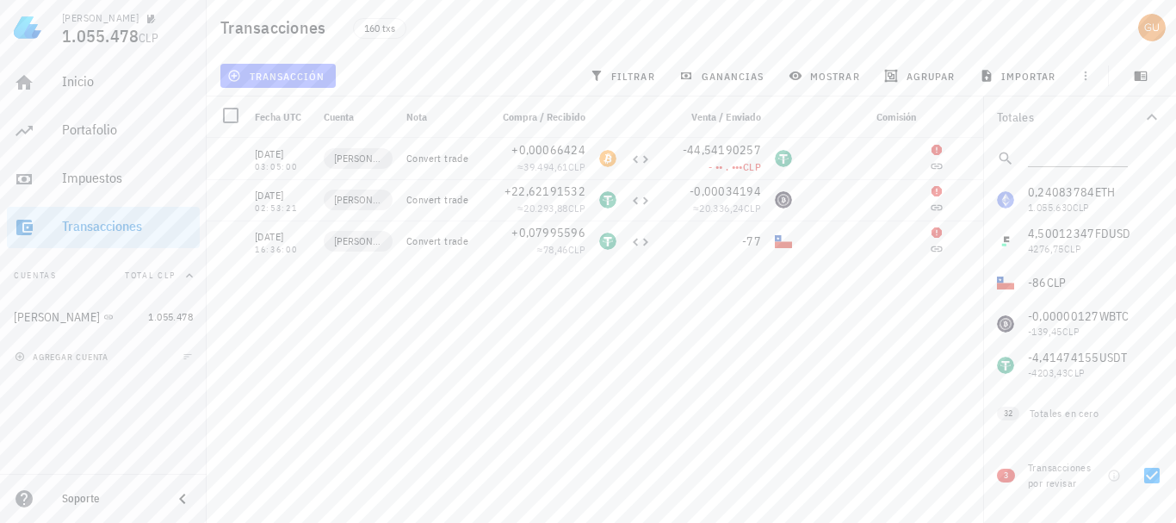
click at [296, 65] on button "transacción" at bounding box center [277, 76] width 115 height 24
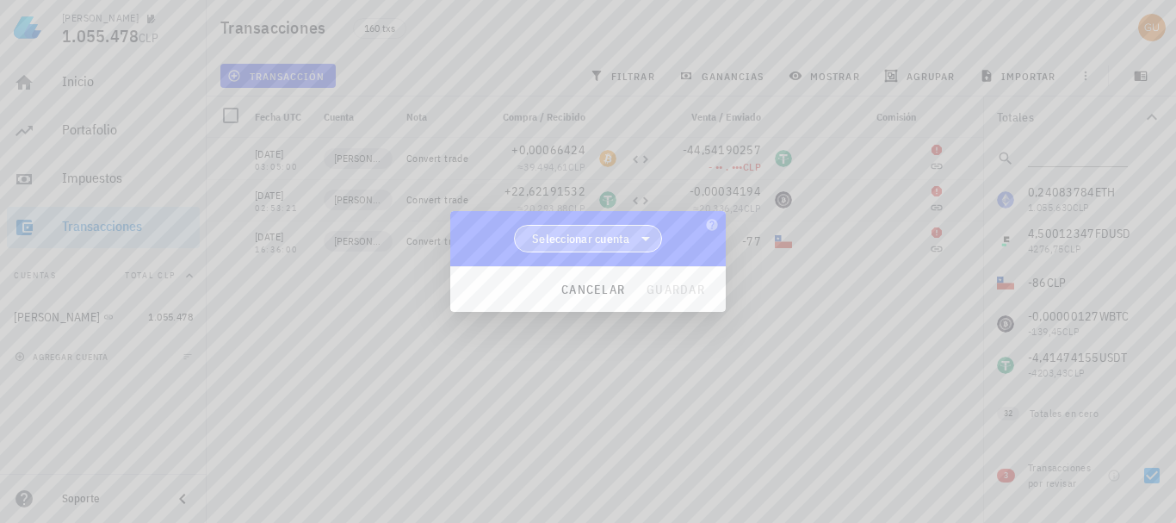
click at [635, 236] on span "Seleccionar cuenta" at bounding box center [588, 239] width 126 height 26
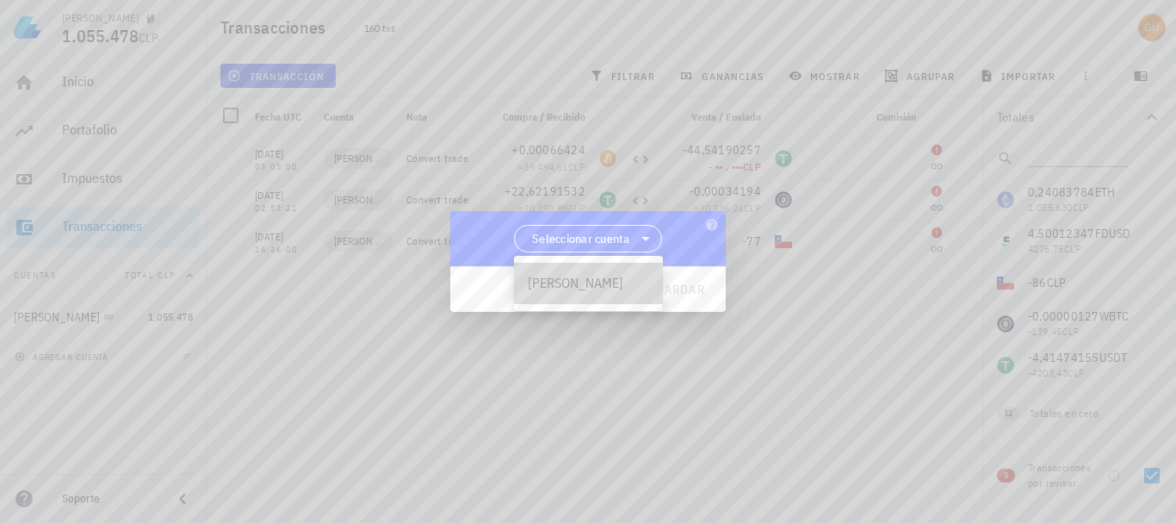
click at [603, 282] on div "[PERSON_NAME]" at bounding box center [588, 283] width 121 height 16
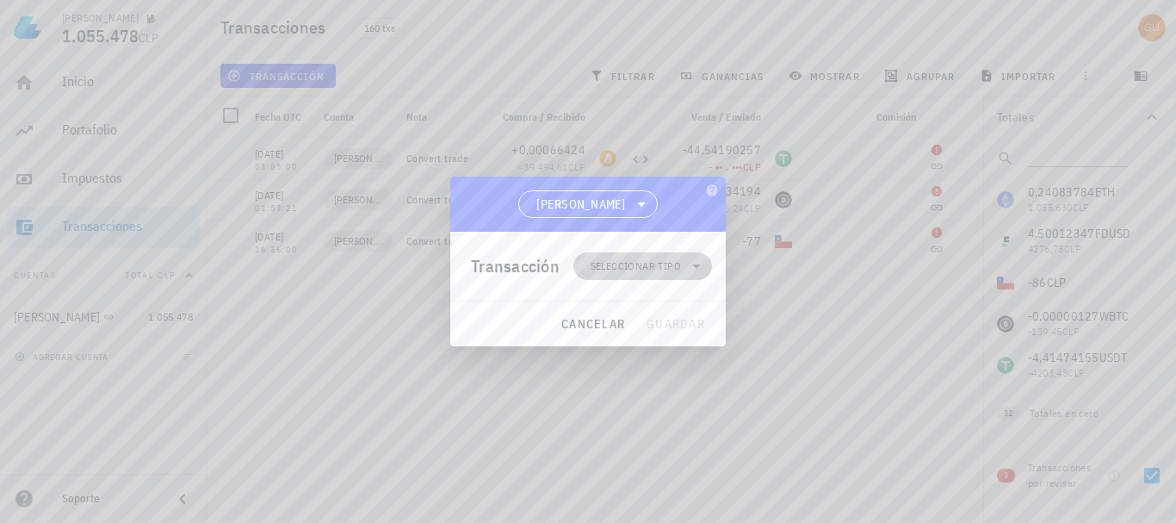
click at [651, 264] on span "Seleccionar tipo" at bounding box center [636, 265] width 90 height 17
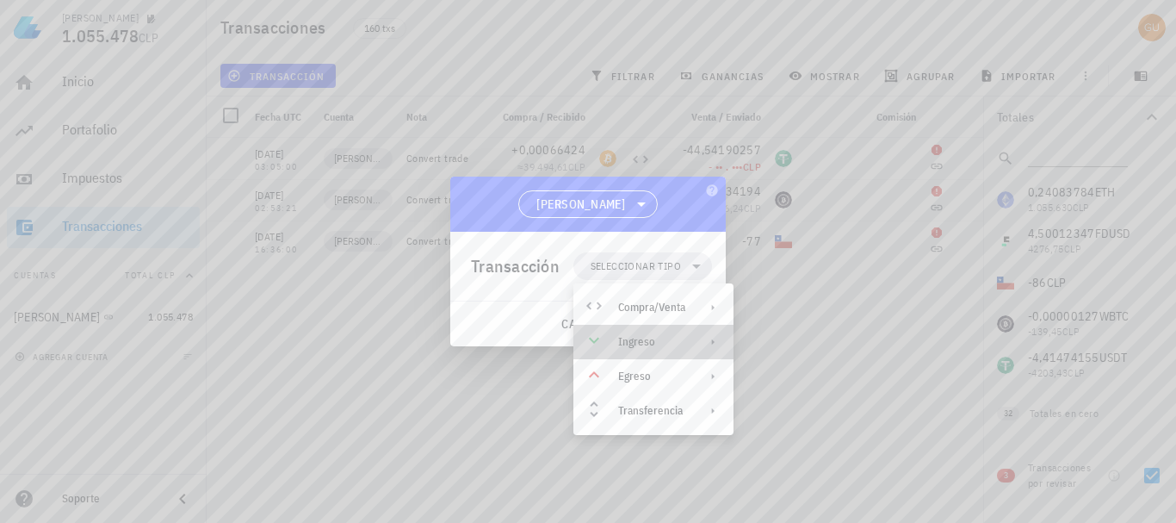
click at [648, 345] on div "Ingreso" at bounding box center [651, 342] width 67 height 14
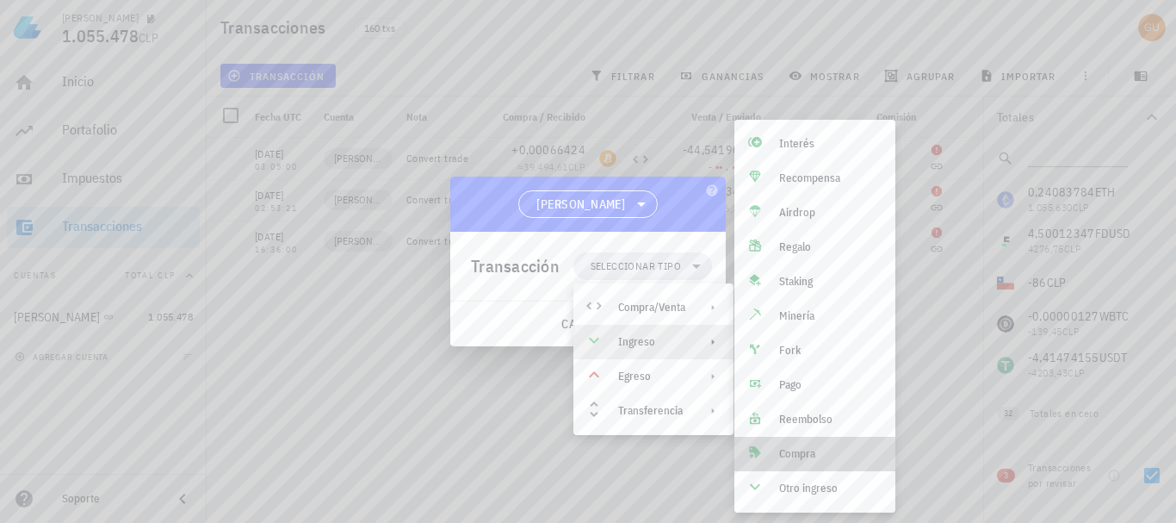
click at [821, 457] on div "Compra" at bounding box center [830, 454] width 102 height 14
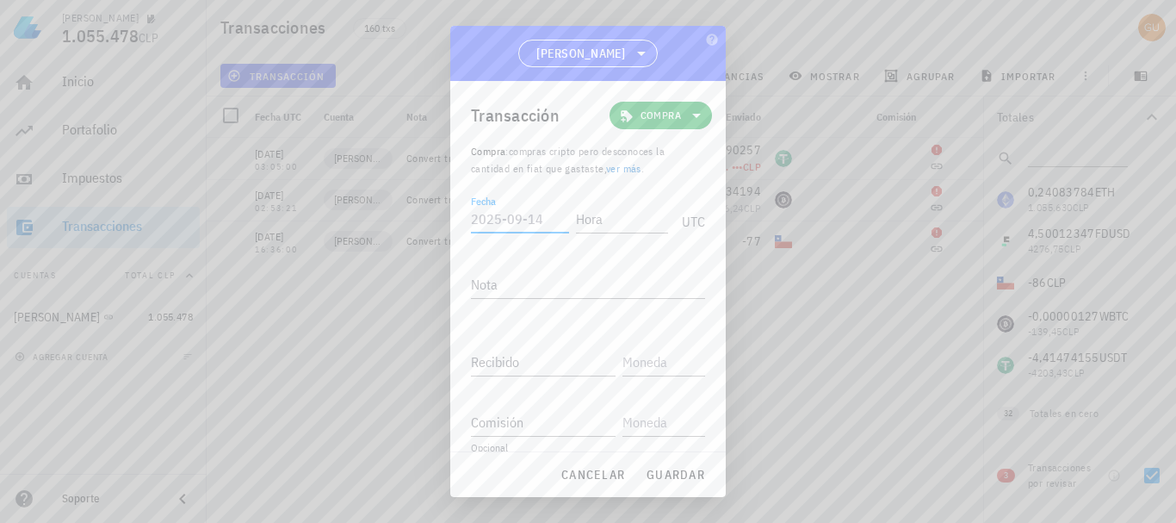
click at [534, 216] on input "Fecha" at bounding box center [520, 219] width 98 height 28
click at [604, 216] on input "Hora" at bounding box center [622, 219] width 92 height 28
click at [548, 226] on input "Fecha" at bounding box center [520, 219] width 98 height 28
type input "2024-05-20"
click at [584, 218] on input "Hora" at bounding box center [619, 219] width 98 height 28
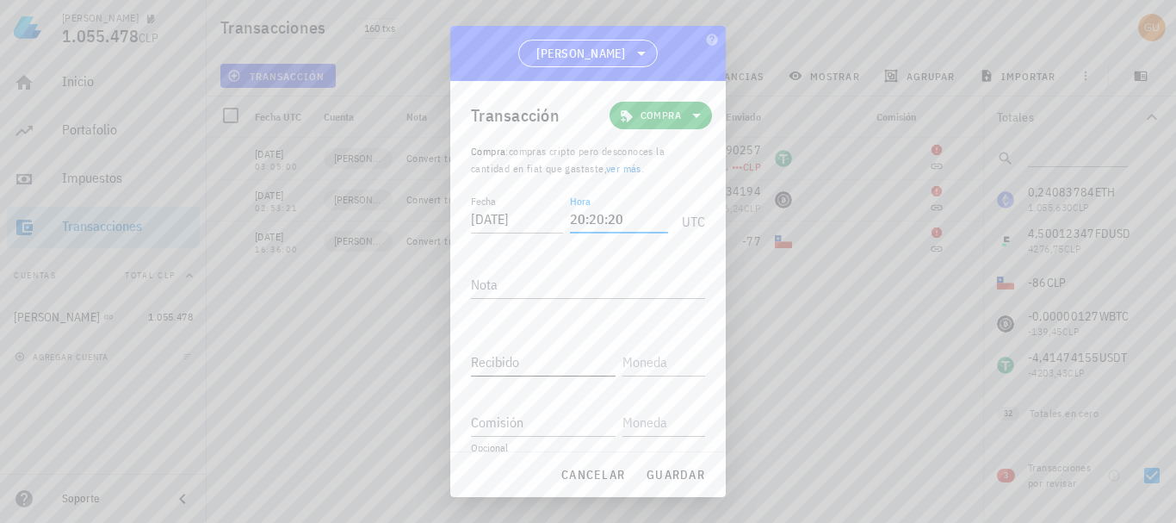
type input "20:20:20"
click at [561, 360] on input "Recibido" at bounding box center [543, 362] width 145 height 28
type input "50"
click at [636, 361] on input "text" at bounding box center [662, 362] width 79 height 28
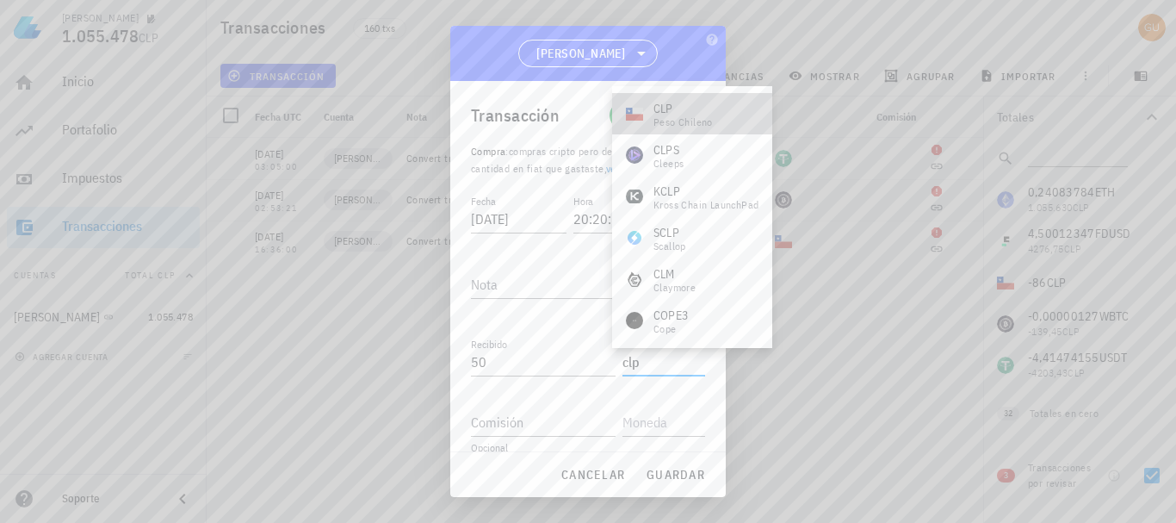
click at [698, 107] on div "CLP" at bounding box center [683, 108] width 59 height 17
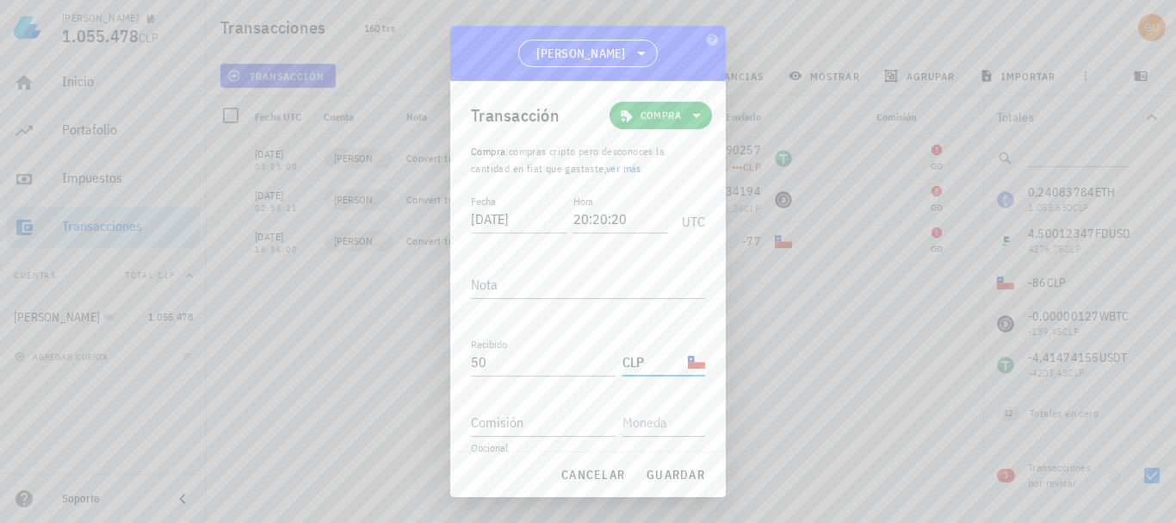
scroll to position [21, 0]
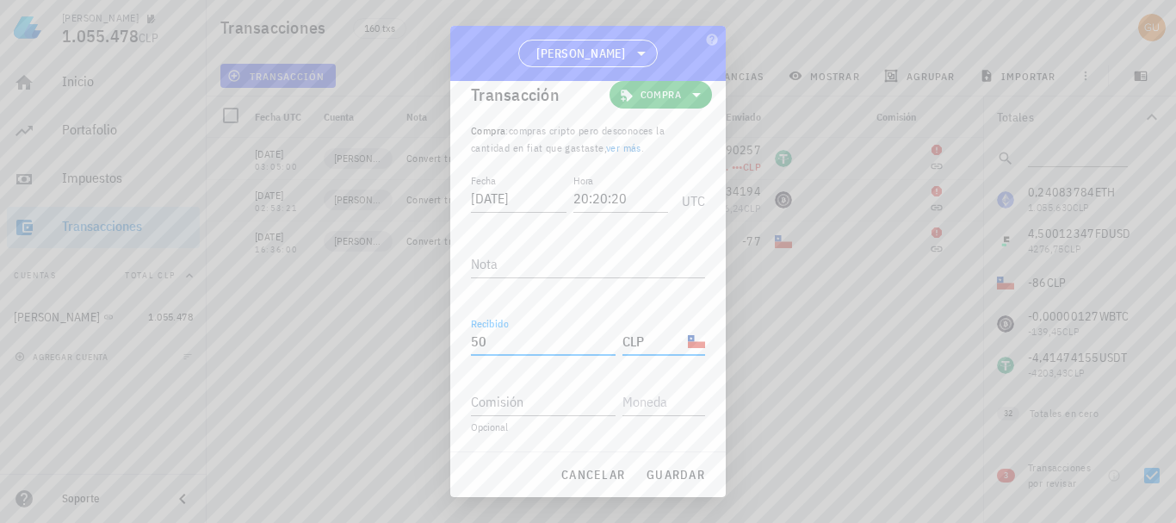
click at [543, 344] on input "50" at bounding box center [543, 341] width 145 height 28
click at [637, 341] on input "CLP" at bounding box center [654, 341] width 62 height 28
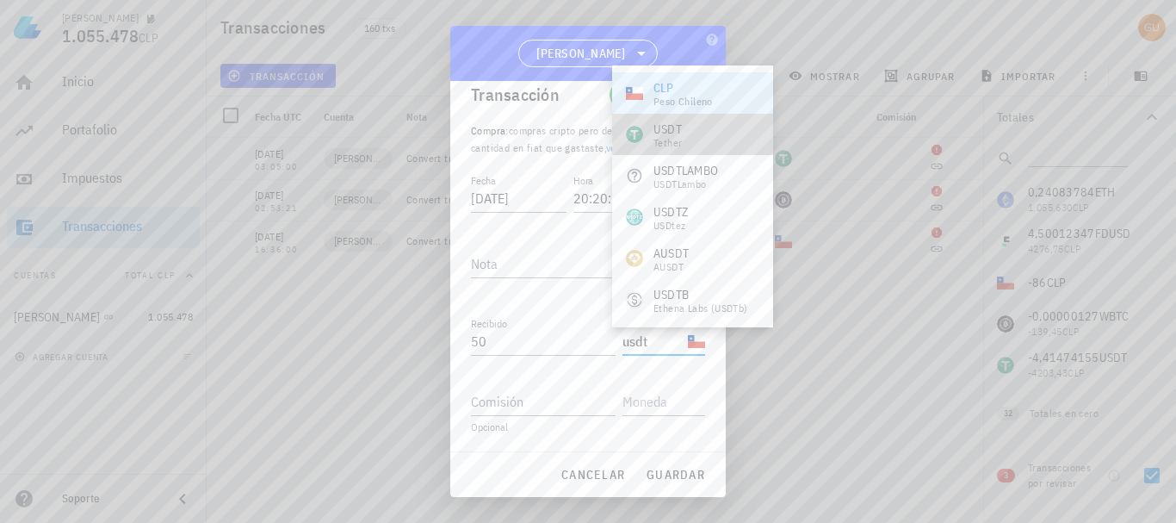
click at [674, 121] on div "USDT" at bounding box center [668, 129] width 28 height 17
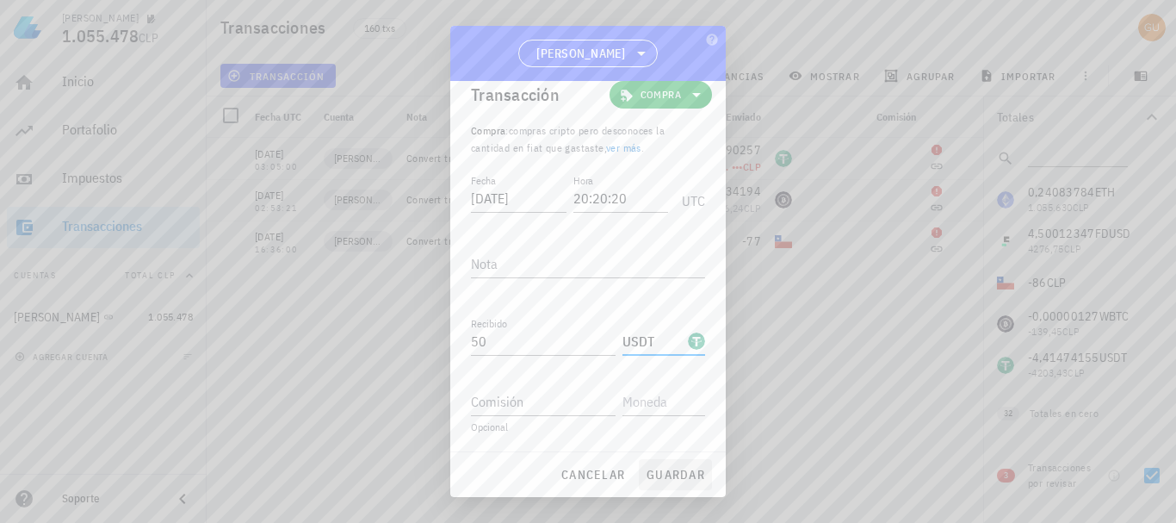
type input "USDT"
click at [680, 473] on span "guardar" at bounding box center [675, 474] width 59 height 15
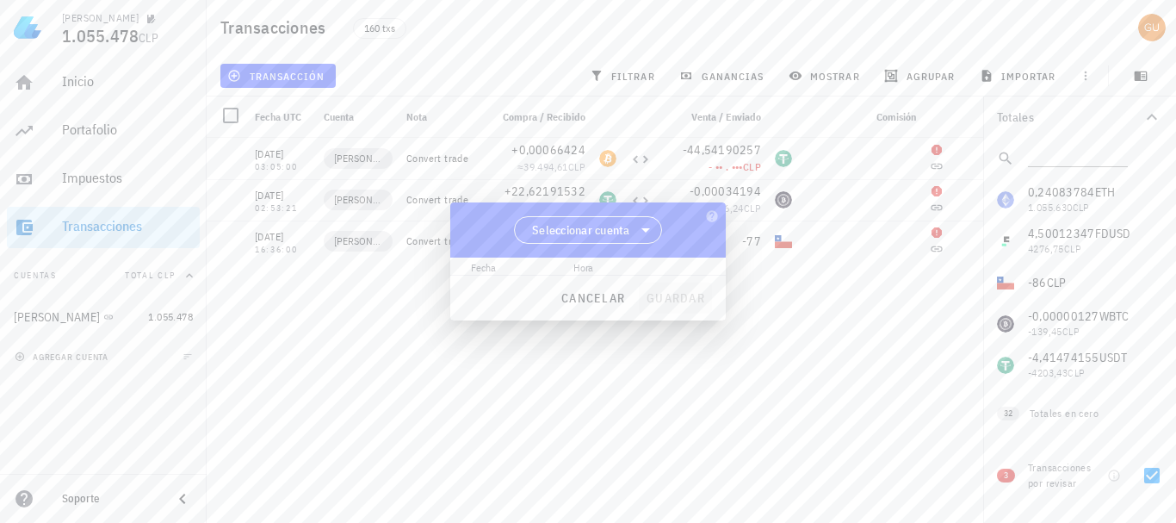
scroll to position [0, 0]
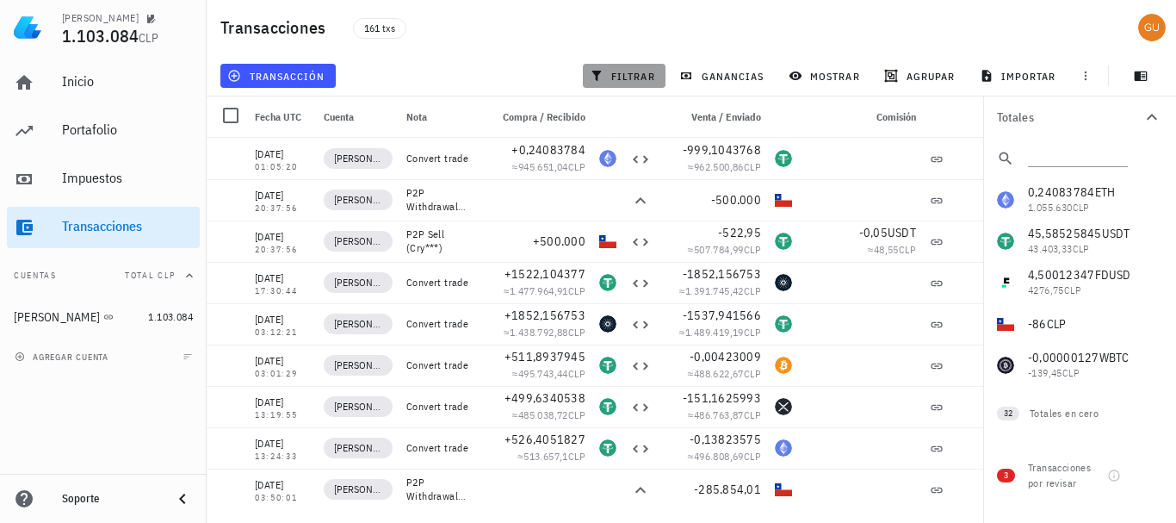
click at [635, 68] on button "filtrar" at bounding box center [624, 76] width 83 height 24
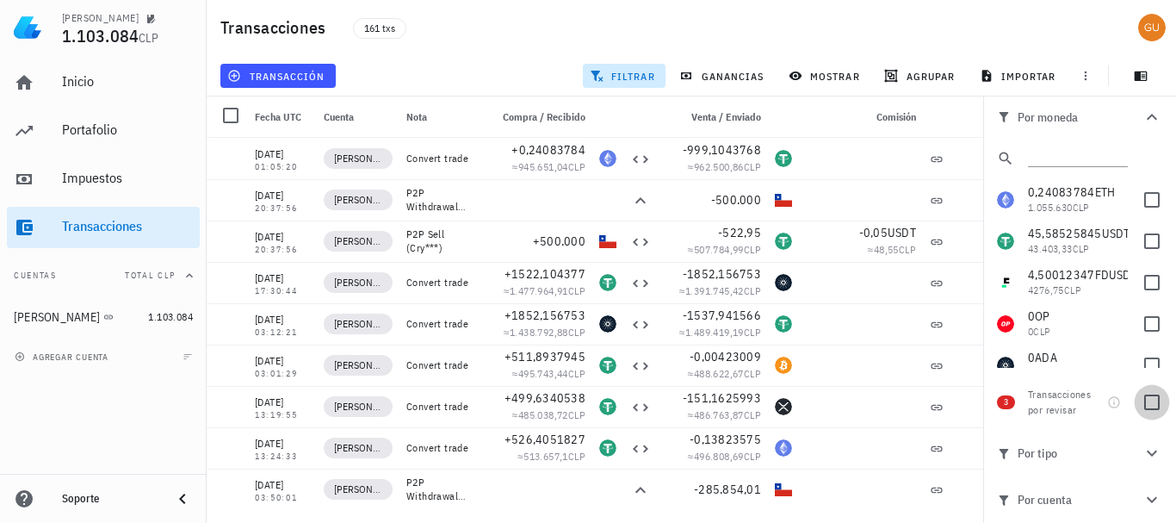
click at [1156, 400] on div at bounding box center [1151, 401] width 29 height 29
checkbox input "true"
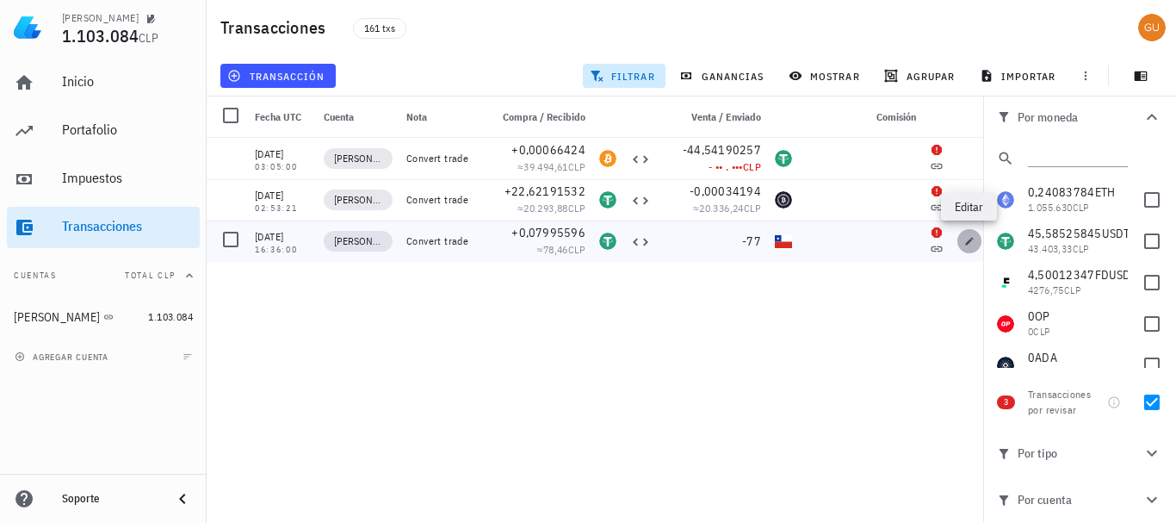
click at [969, 245] on icon "button" at bounding box center [969, 241] width 10 height 10
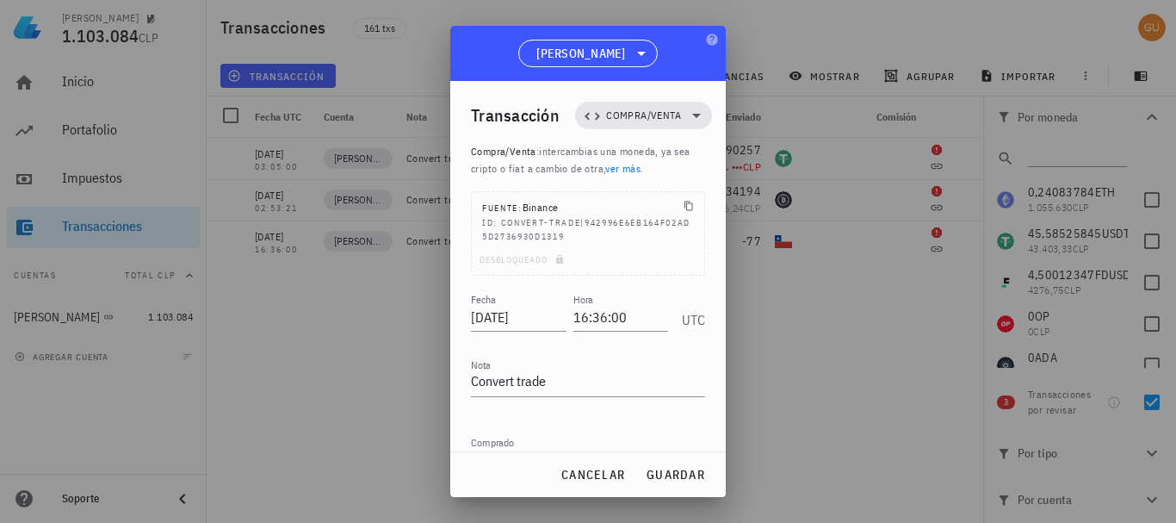
click at [550, 259] on div "Desbloqueado" at bounding box center [588, 263] width 232 height 24
click at [530, 259] on div "Desbloqueado" at bounding box center [588, 263] width 232 height 24
click at [512, 259] on div "Desbloqueado" at bounding box center [588, 263] width 232 height 24
click at [515, 260] on div "Desbloqueado" at bounding box center [588, 263] width 232 height 24
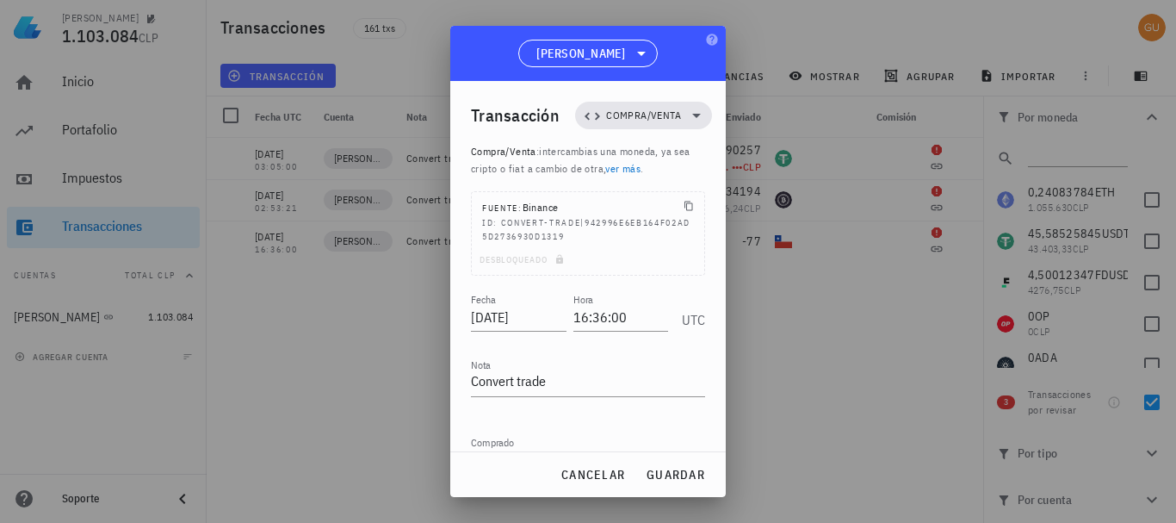
click at [636, 260] on div "Desbloqueado" at bounding box center [588, 263] width 232 height 24
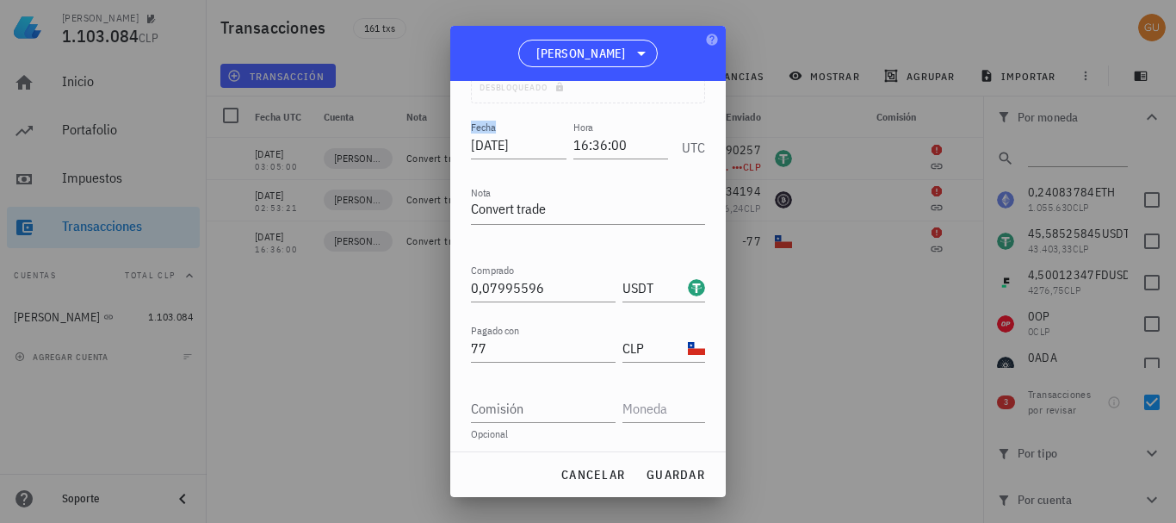
scroll to position [173, 0]
click at [536, 347] on input "77" at bounding box center [543, 347] width 145 height 28
click at [685, 470] on span "guardar" at bounding box center [675, 474] width 59 height 15
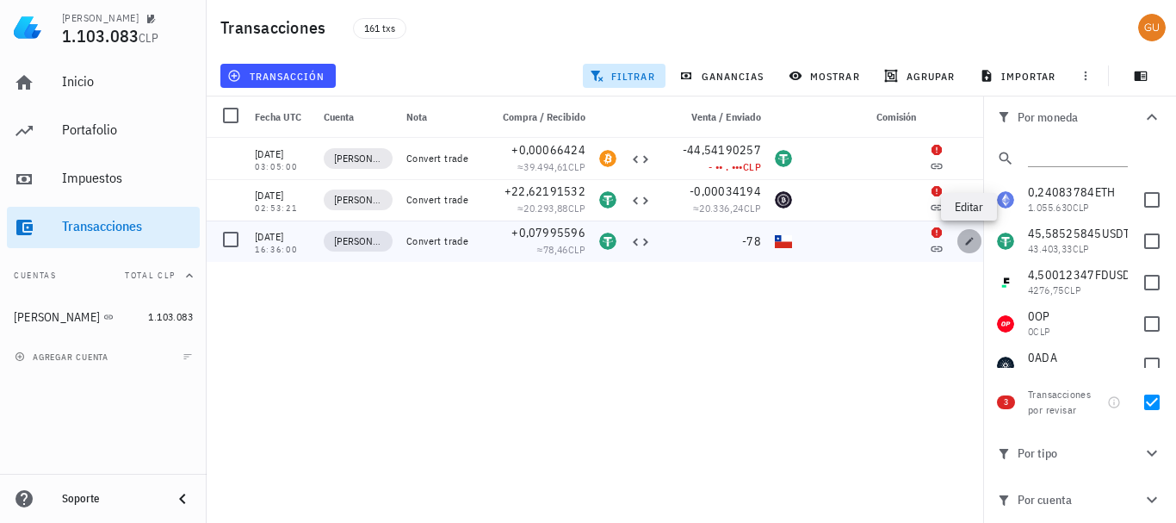
click at [964, 242] on span "button" at bounding box center [970, 241] width 24 height 10
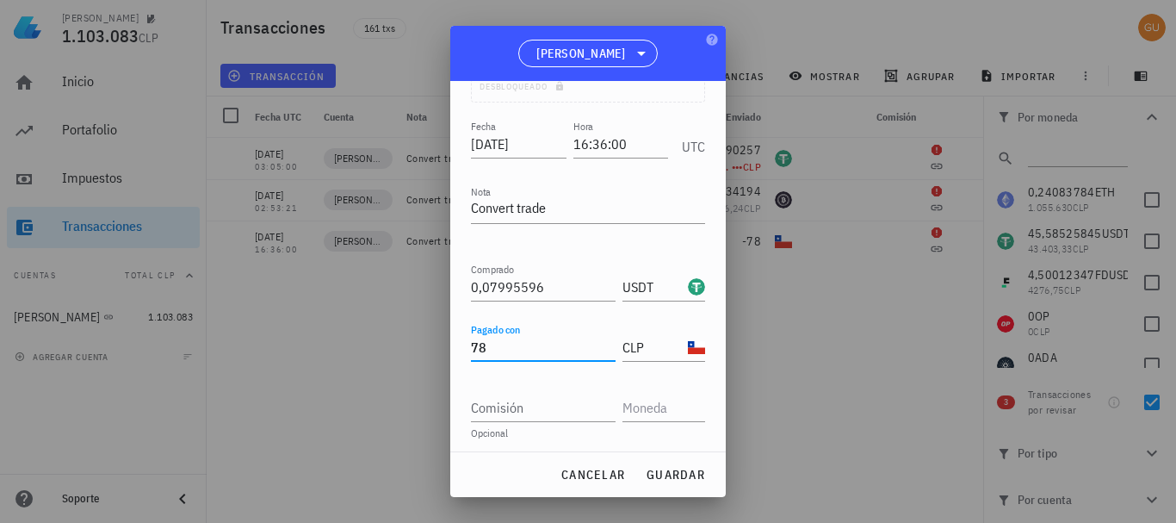
click at [549, 348] on input "78" at bounding box center [543, 347] width 145 height 28
click at [664, 464] on button "guardar" at bounding box center [675, 474] width 73 height 31
type input "78"
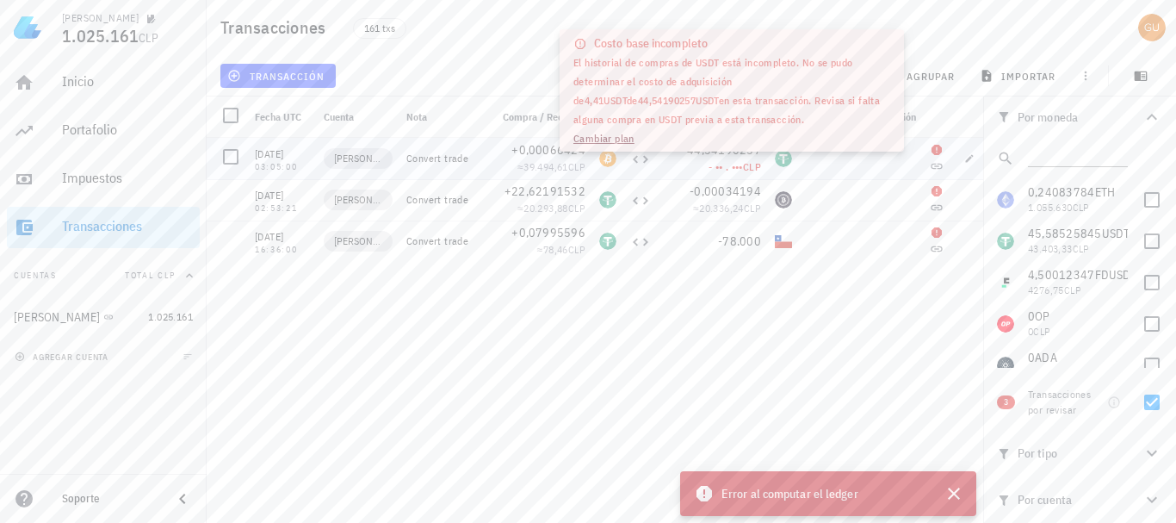
click at [740, 162] on span "- •• . •••" at bounding box center [726, 166] width 34 height 13
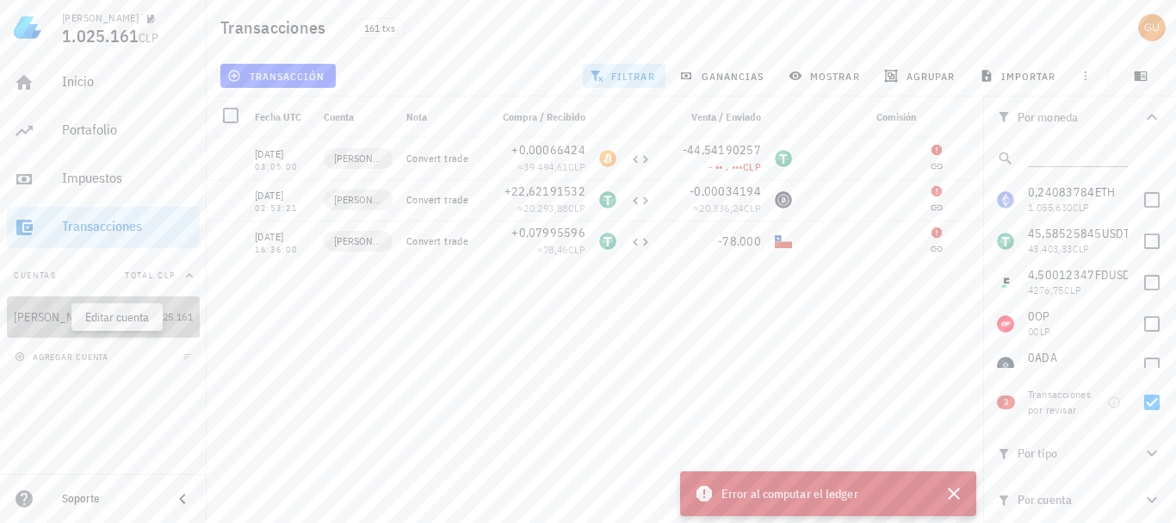
click at [121, 321] on icon "button" at bounding box center [126, 317] width 10 height 10
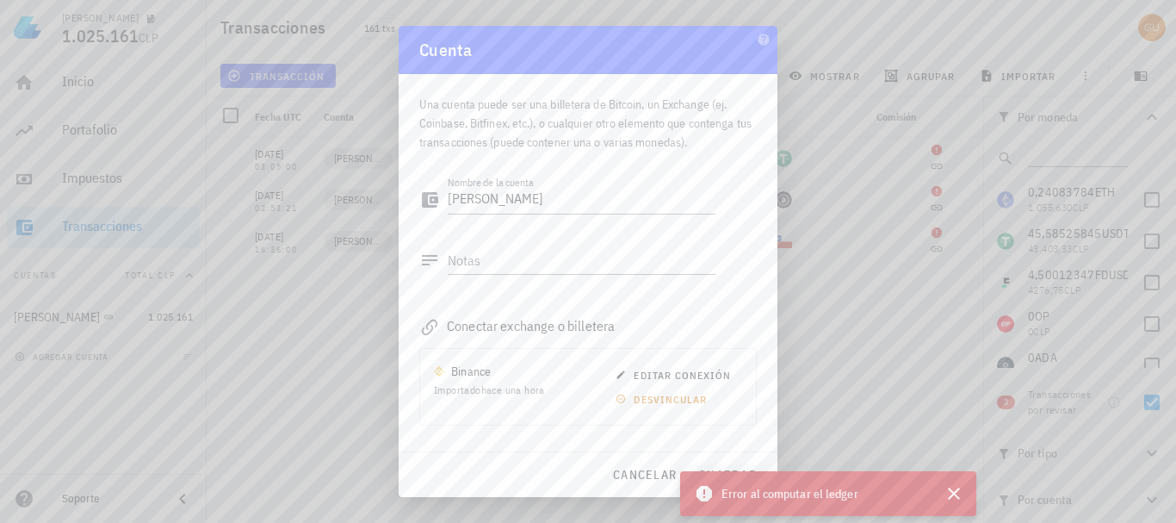
drag, startPoint x: 761, startPoint y: 254, endPoint x: 763, endPoint y: 339, distance: 85.3
click at [763, 298] on div "Una cuenta puede ser una billetera de Bitcoin, un Exchange (ej. Coinbase, Bitfi…" at bounding box center [588, 262] width 379 height 376
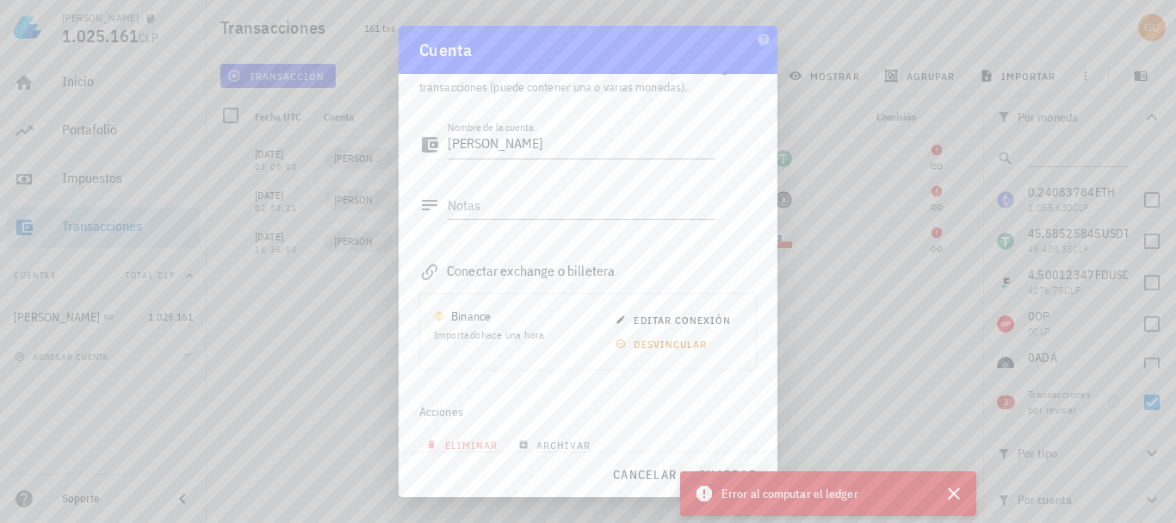
scroll to position [77, 0]
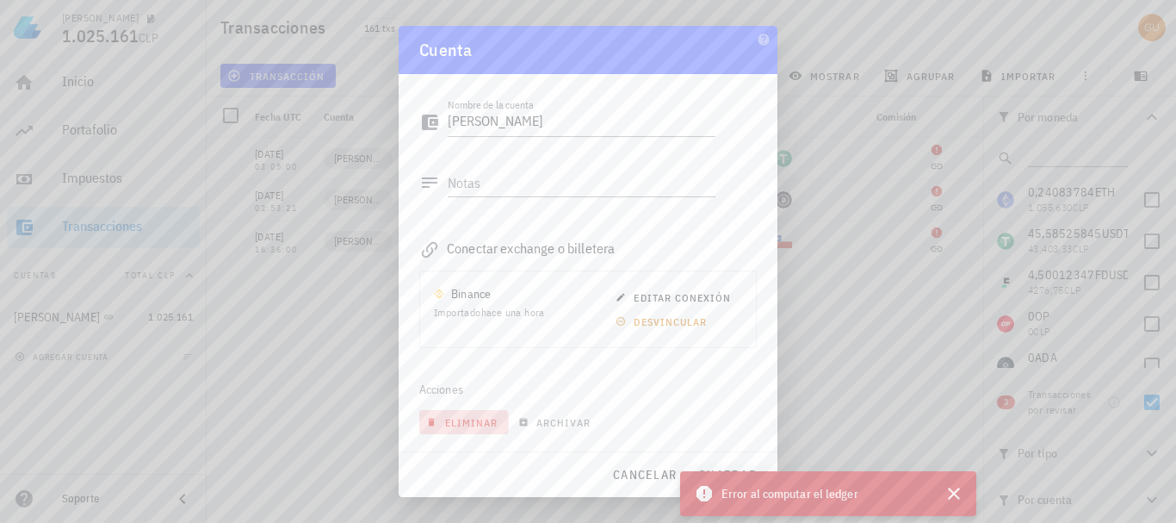
click at [480, 423] on span "eliminar" at bounding box center [464, 422] width 68 height 13
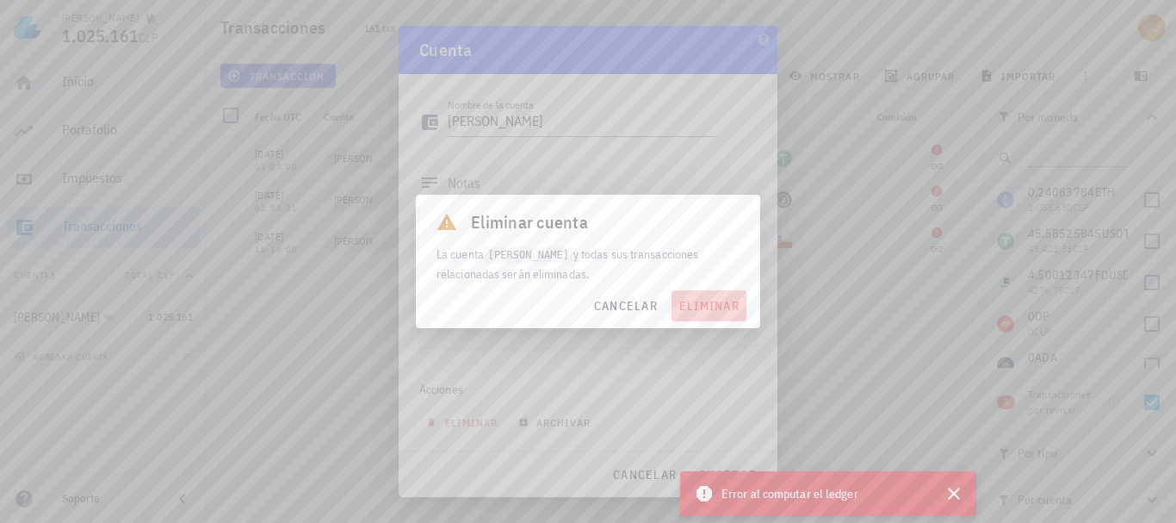
click at [728, 308] on span "eliminar" at bounding box center [709, 305] width 61 height 15
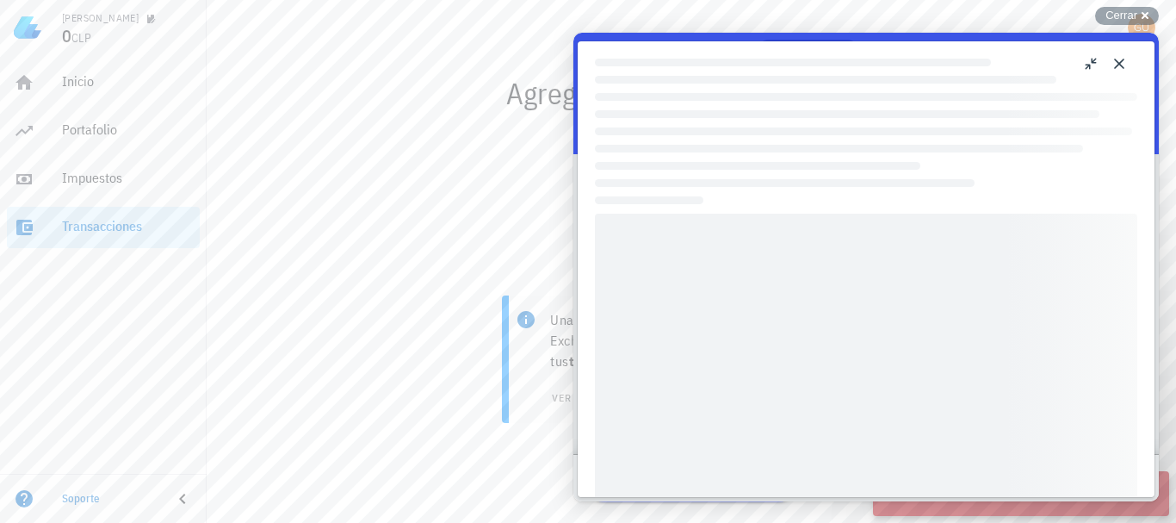
scroll to position [0, 0]
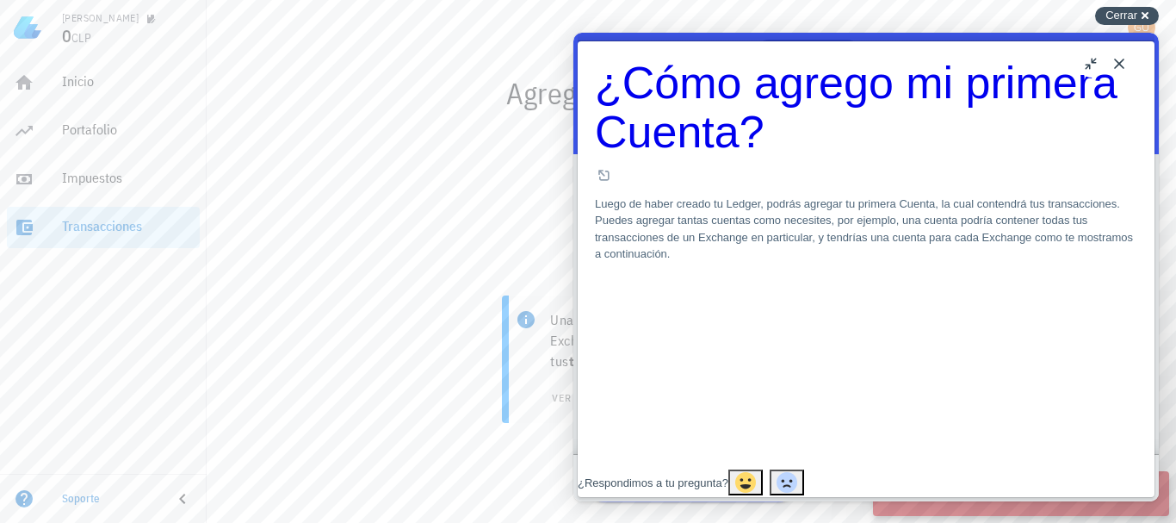
click at [1109, 20] on span "Cerrar" at bounding box center [1122, 15] width 32 height 13
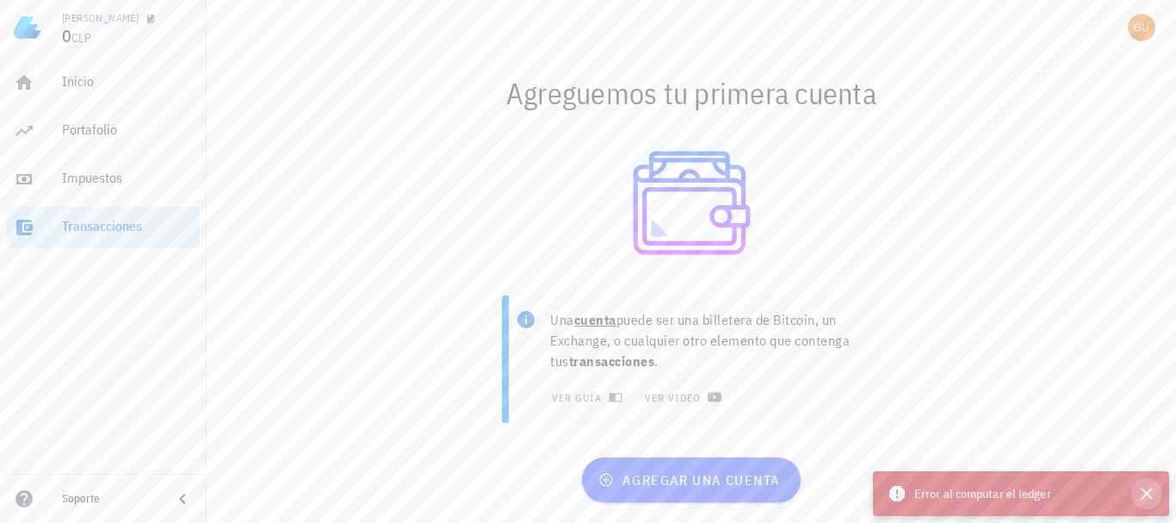
click at [1148, 483] on icon "button" at bounding box center [1147, 493] width 21 height 21
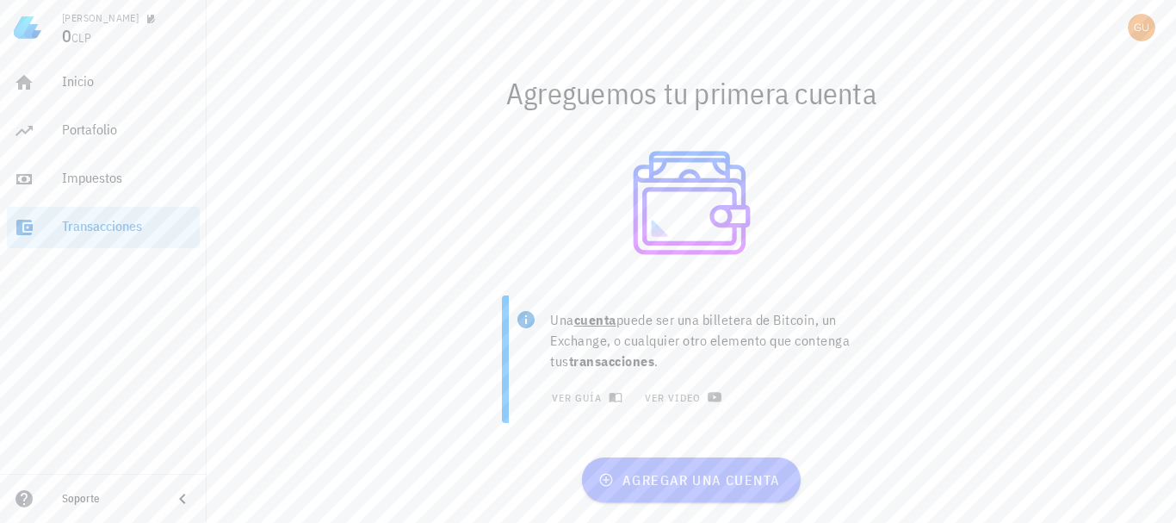
click at [740, 471] on span "agregar una cuenta" at bounding box center [691, 479] width 178 height 17
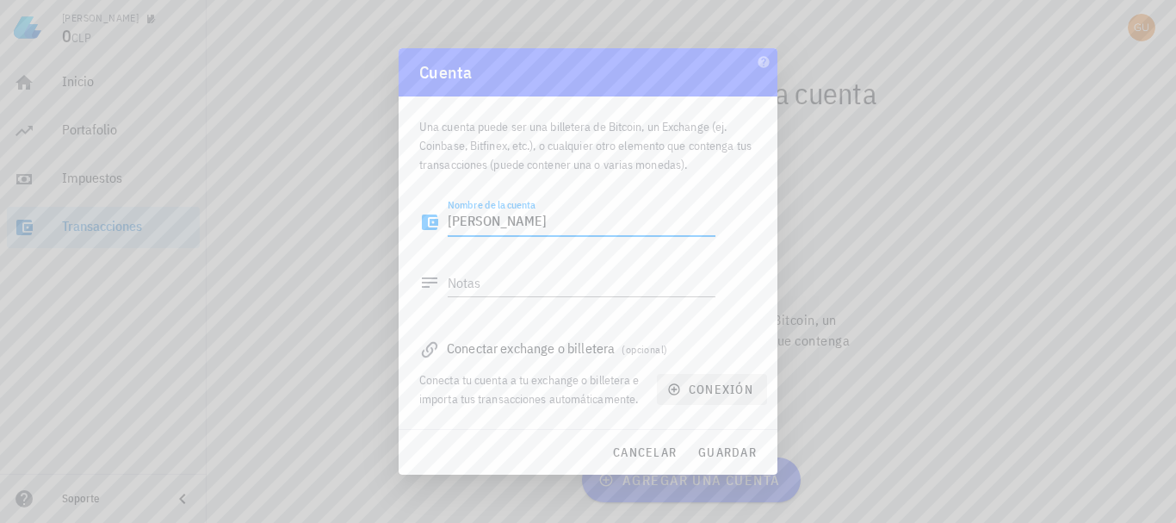
type textarea "[PERSON_NAME]"
click at [717, 384] on span "conexión" at bounding box center [712, 388] width 83 height 15
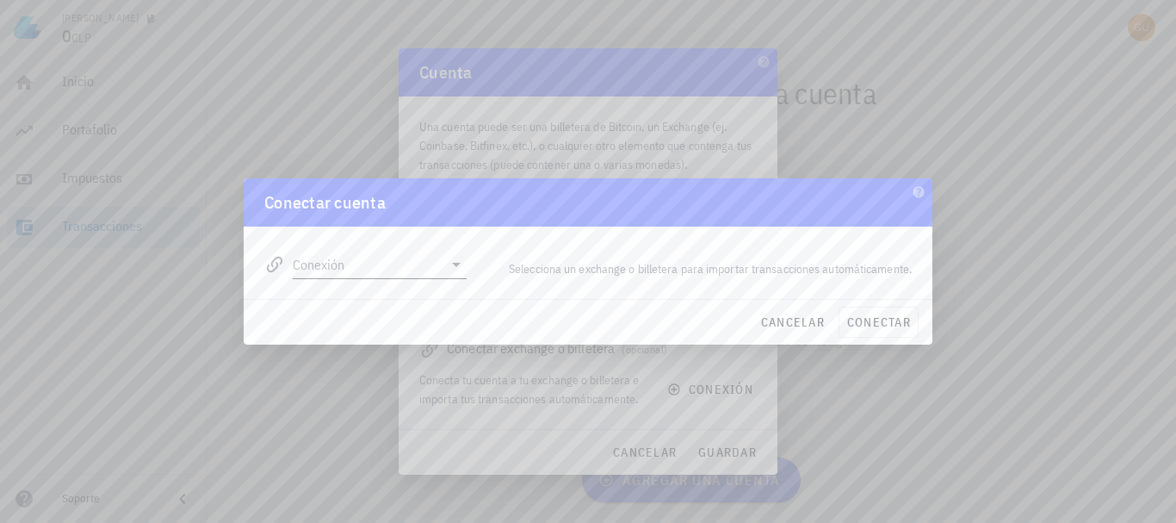
click at [383, 256] on input "Conexión" at bounding box center [368, 265] width 150 height 28
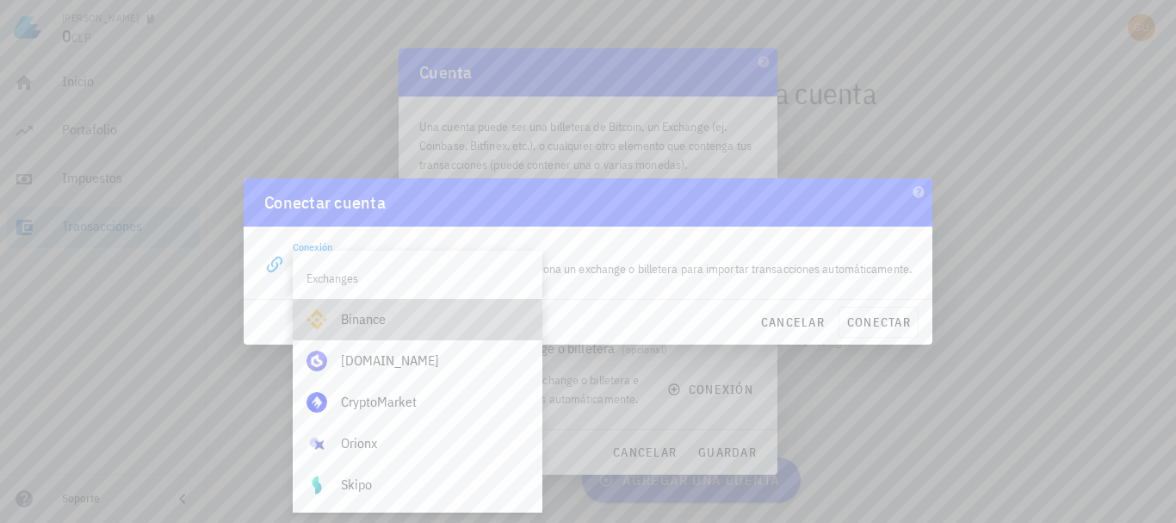
click at [366, 315] on div "Binance" at bounding box center [435, 319] width 188 height 16
type input "Binance"
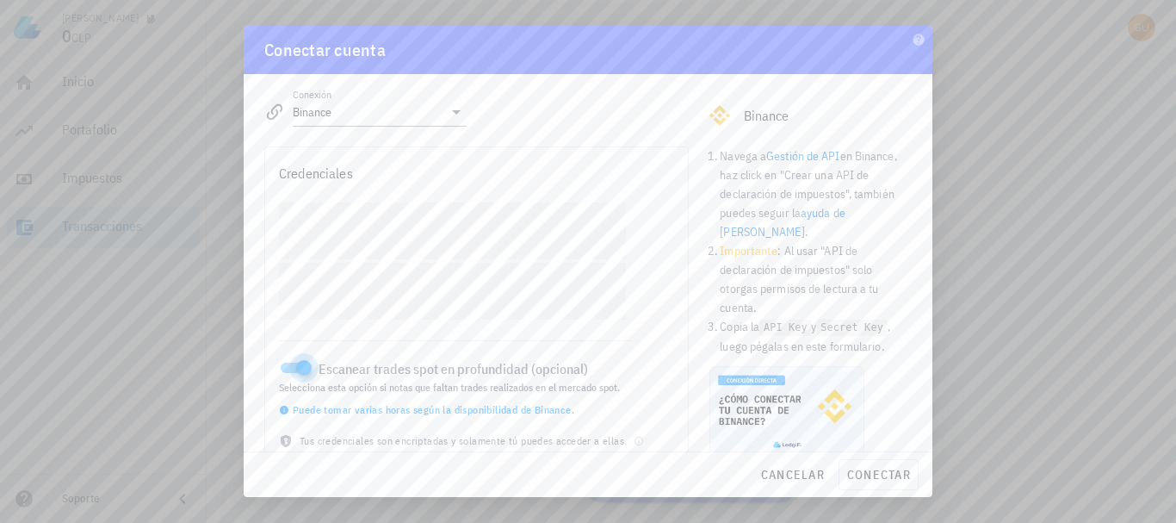
click at [303, 369] on div at bounding box center [304, 368] width 24 height 24
click at [871, 474] on span "conectar" at bounding box center [878, 474] width 65 height 15
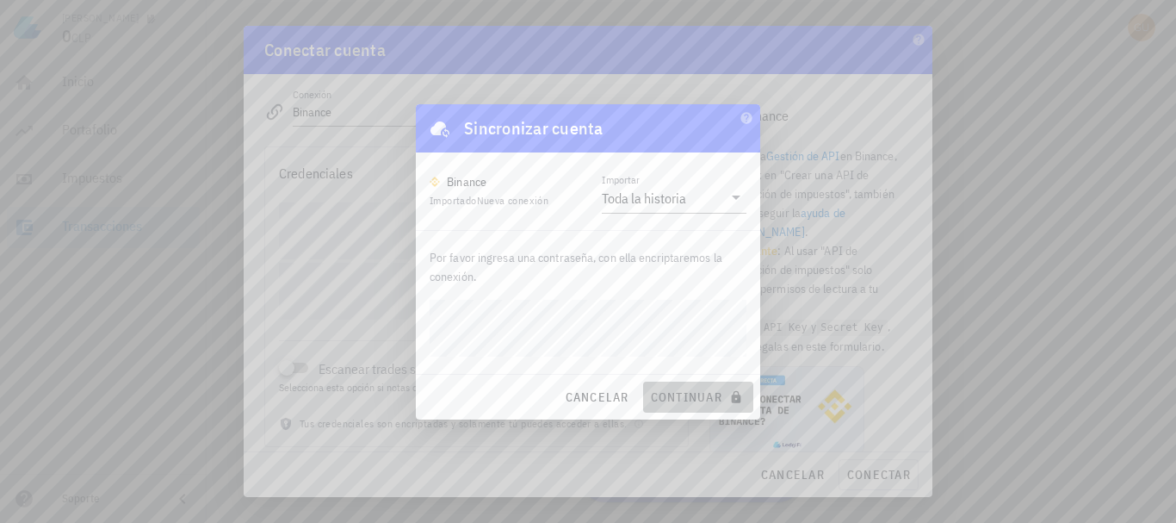
click at [699, 400] on span "continuar" at bounding box center [698, 396] width 96 height 15
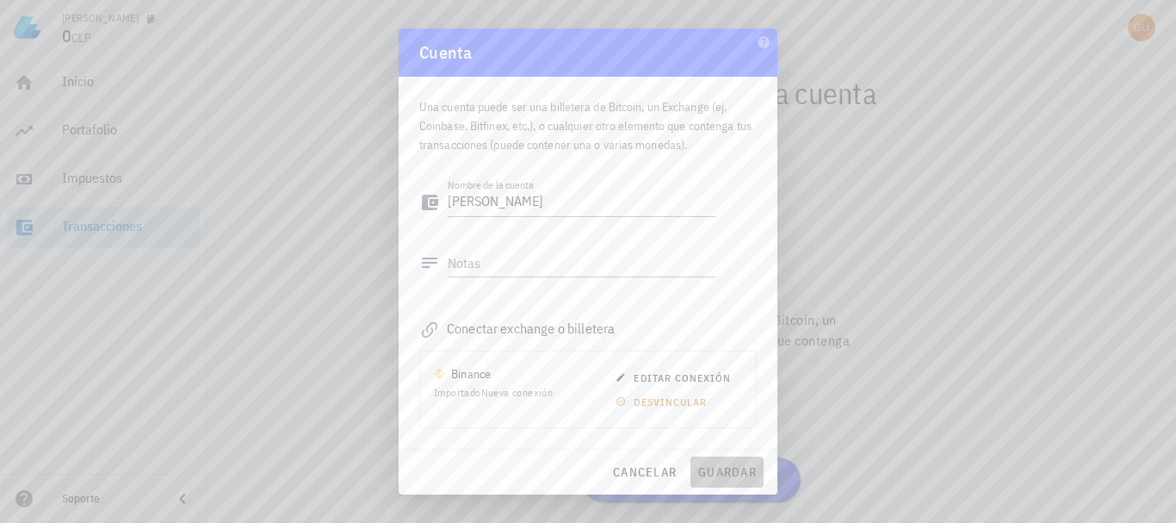
click at [737, 462] on button "guardar" at bounding box center [727, 471] width 73 height 31
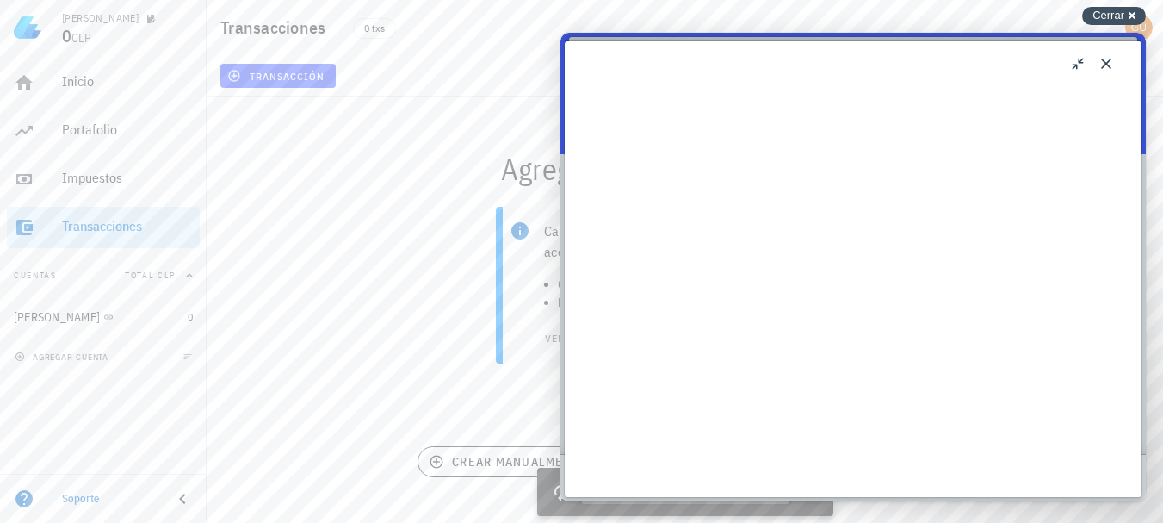
click at [1111, 22] on span "Cerrar" at bounding box center [1109, 15] width 32 height 13
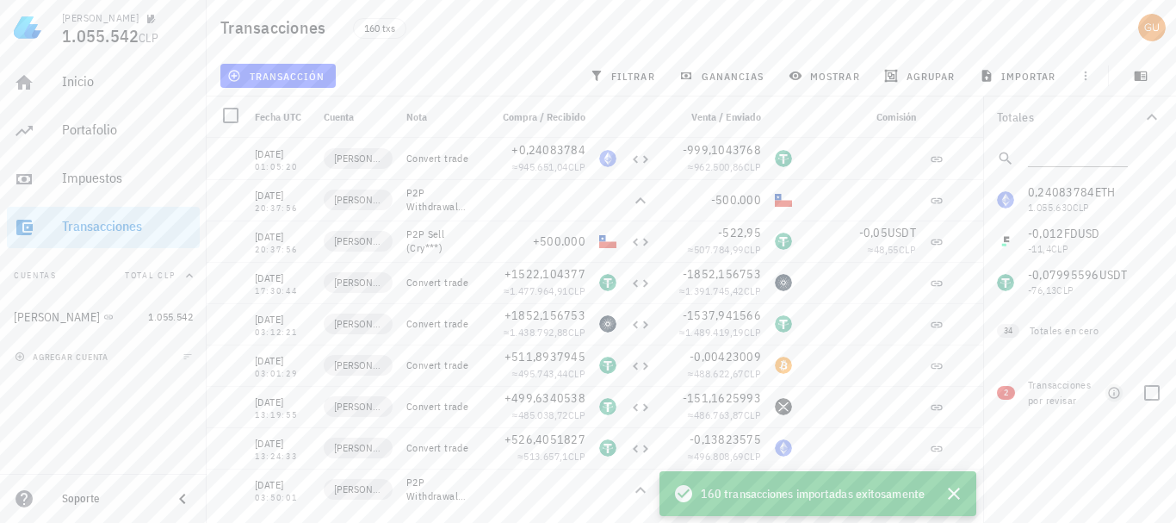
drag, startPoint x: 1113, startPoint y: 396, endPoint x: 561, endPoint y: 344, distance: 553.5
click at [1113, 396] on icon "button" at bounding box center [1114, 393] width 14 height 14
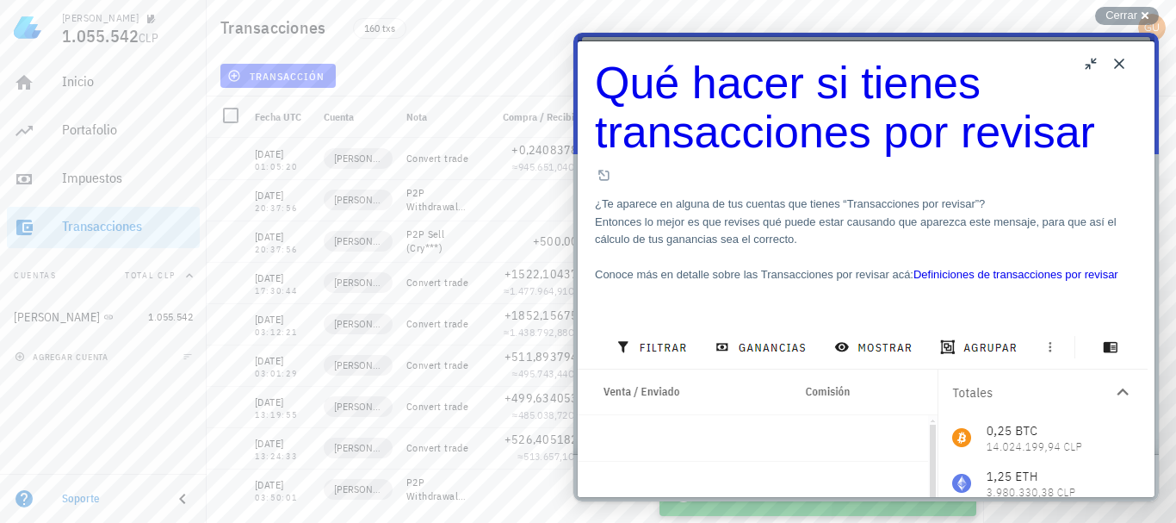
scroll to position [1682, 0]
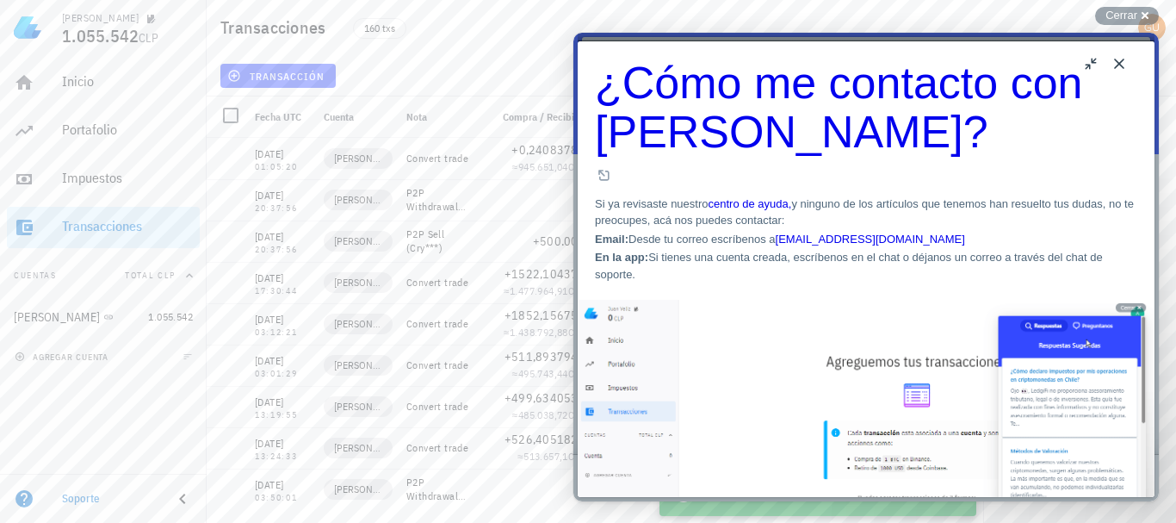
scroll to position [0, 0]
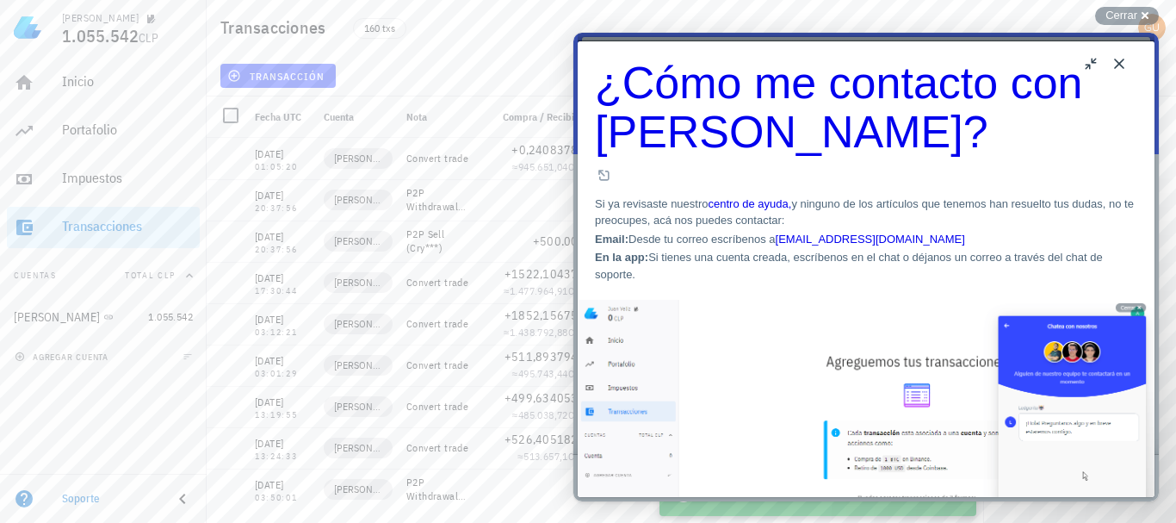
click at [917, 232] on link "help@ledgifi.com" at bounding box center [870, 238] width 189 height 13
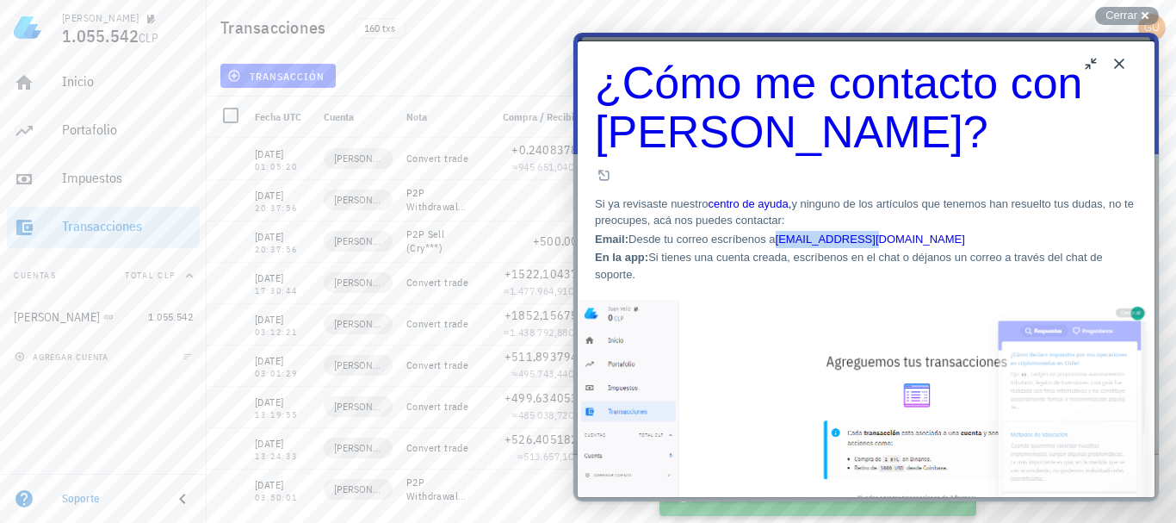
drag, startPoint x: 960, startPoint y: 185, endPoint x: 839, endPoint y: 180, distance: 121.5
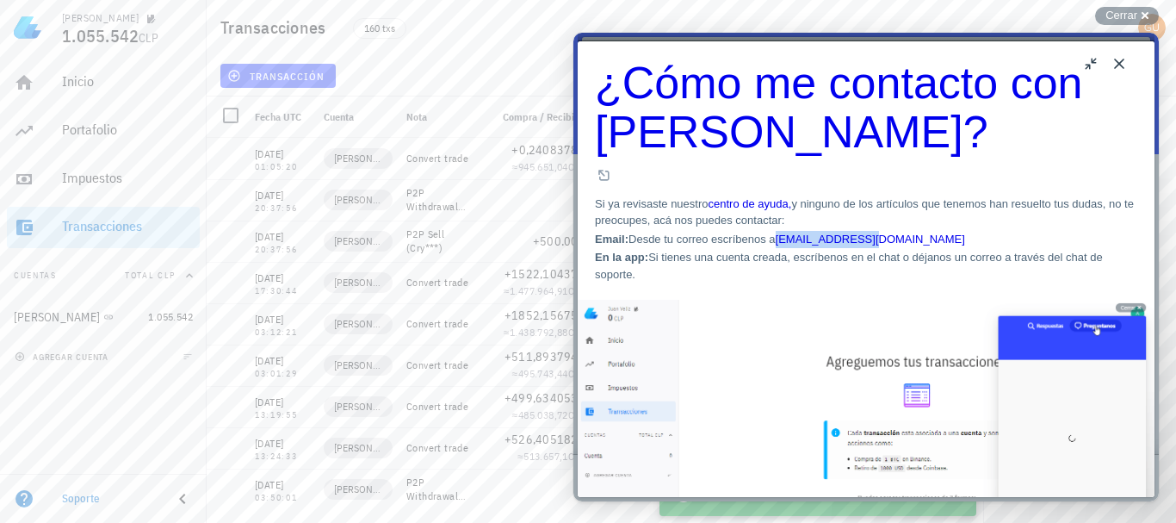
click at [839, 231] on p "Email: Desde tu correo escríbenos a help@ledgifi.com" at bounding box center [866, 239] width 542 height 17
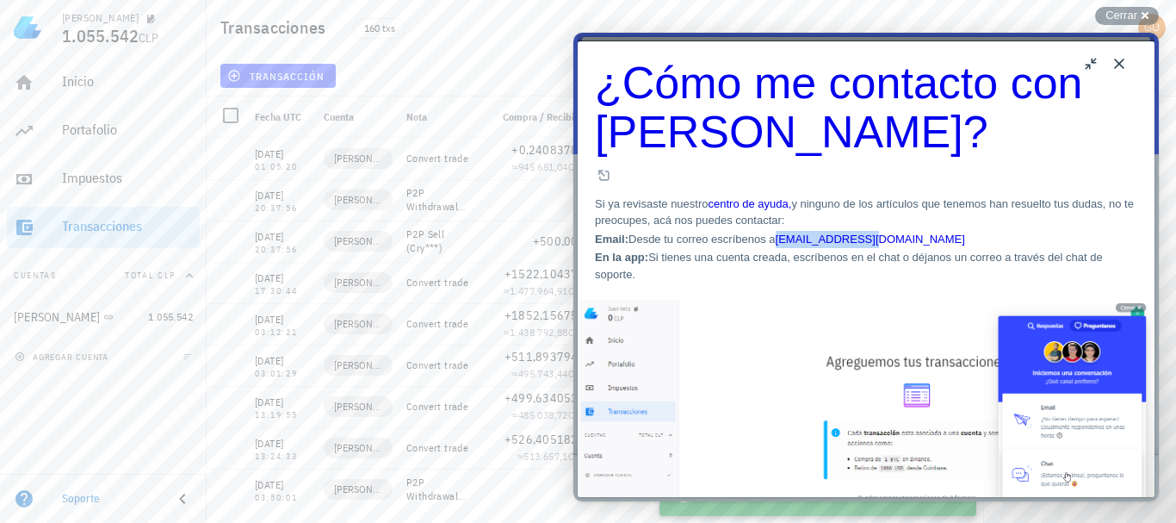
copy link "help@ledgifi.com"
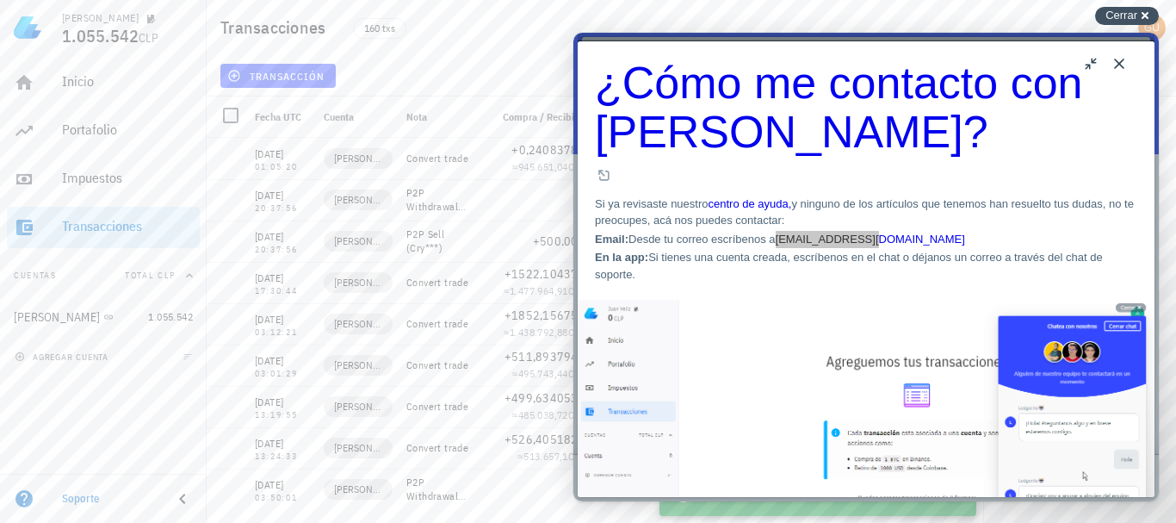
click at [1122, 12] on span "Cerrar" at bounding box center [1122, 15] width 32 height 13
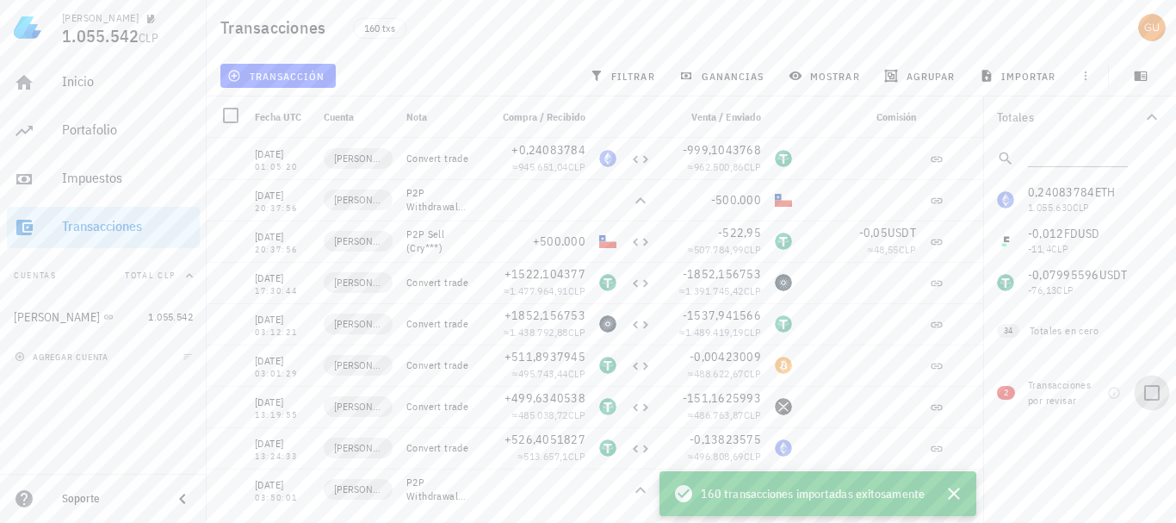
click at [1153, 390] on div at bounding box center [1151, 392] width 29 height 29
checkbox input "true"
